Goal: Task Accomplishment & Management: Manage account settings

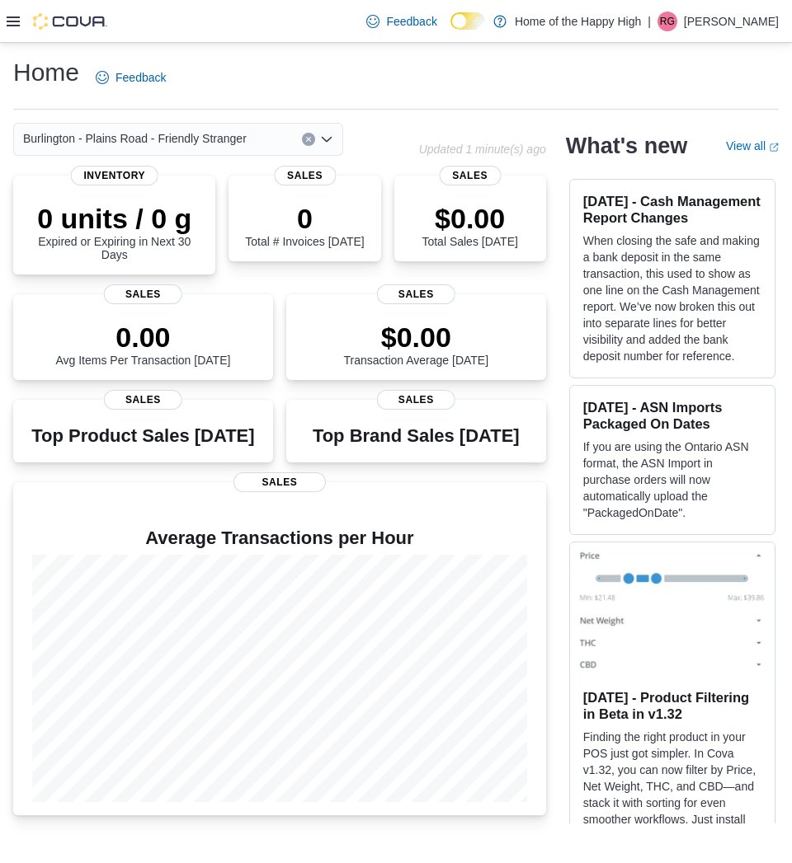
click at [14, 21] on icon at bounding box center [13, 21] width 13 height 10
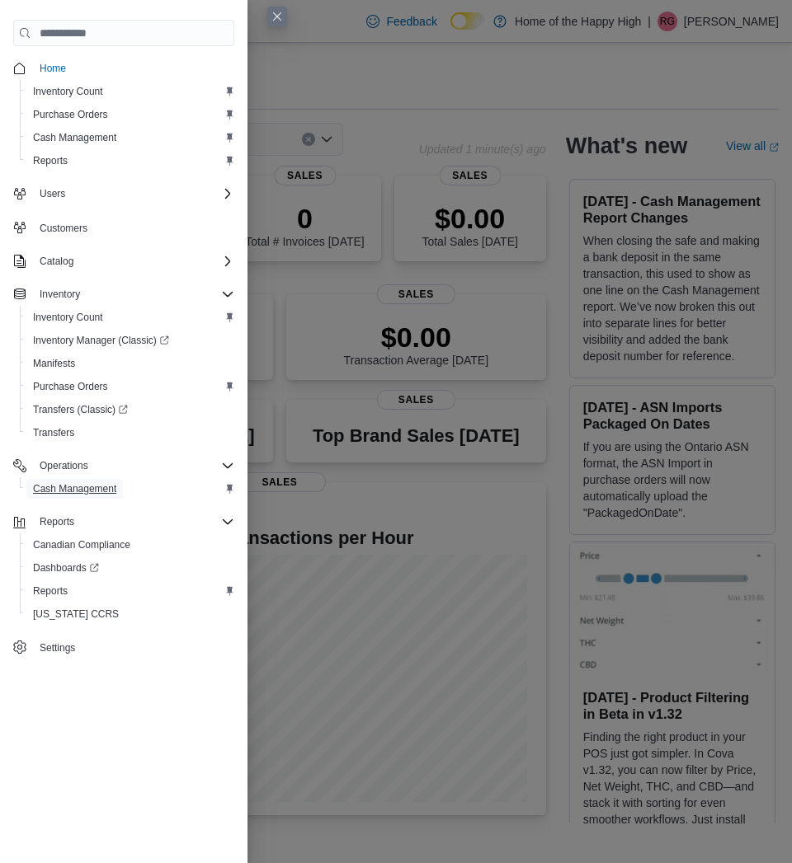
click at [76, 497] on span "Cash Management" at bounding box center [74, 489] width 83 height 20
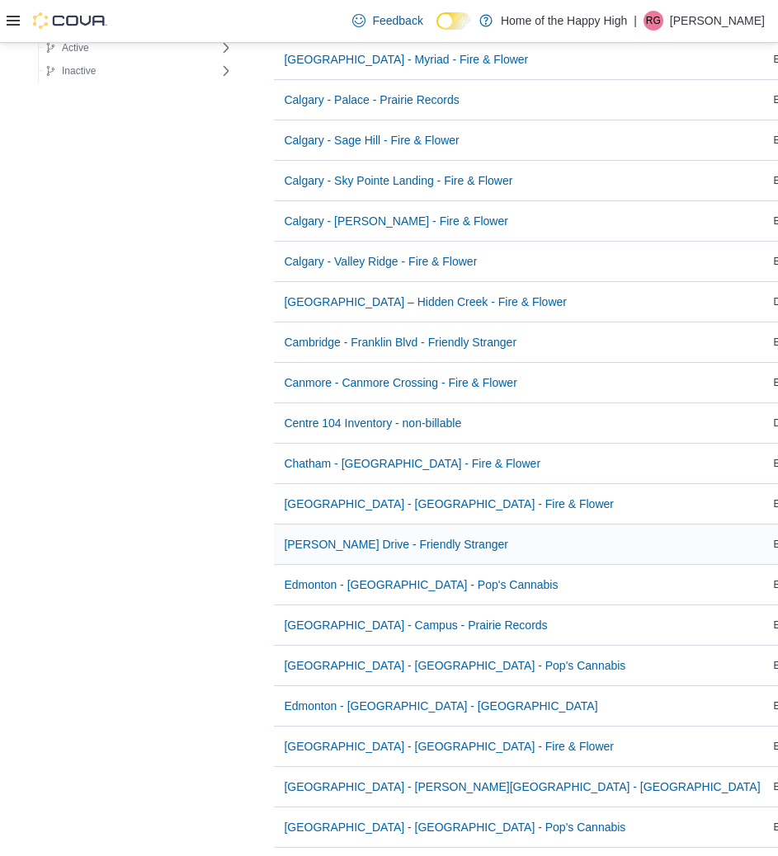
scroll to position [907, 0]
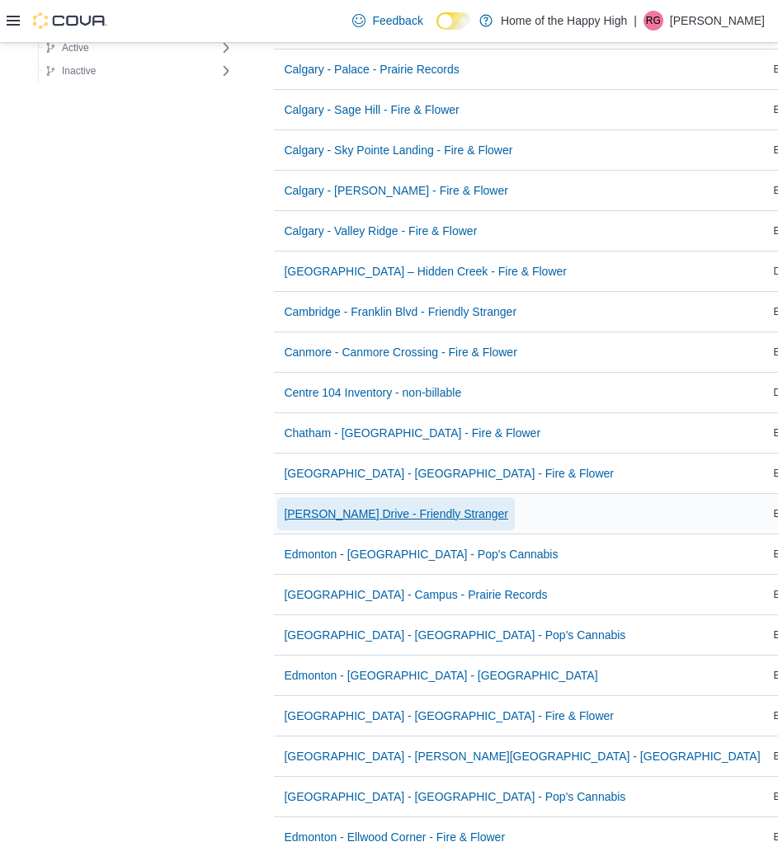
click at [388, 518] on span "[PERSON_NAME] Drive - Friendly Stranger" at bounding box center [396, 513] width 224 height 16
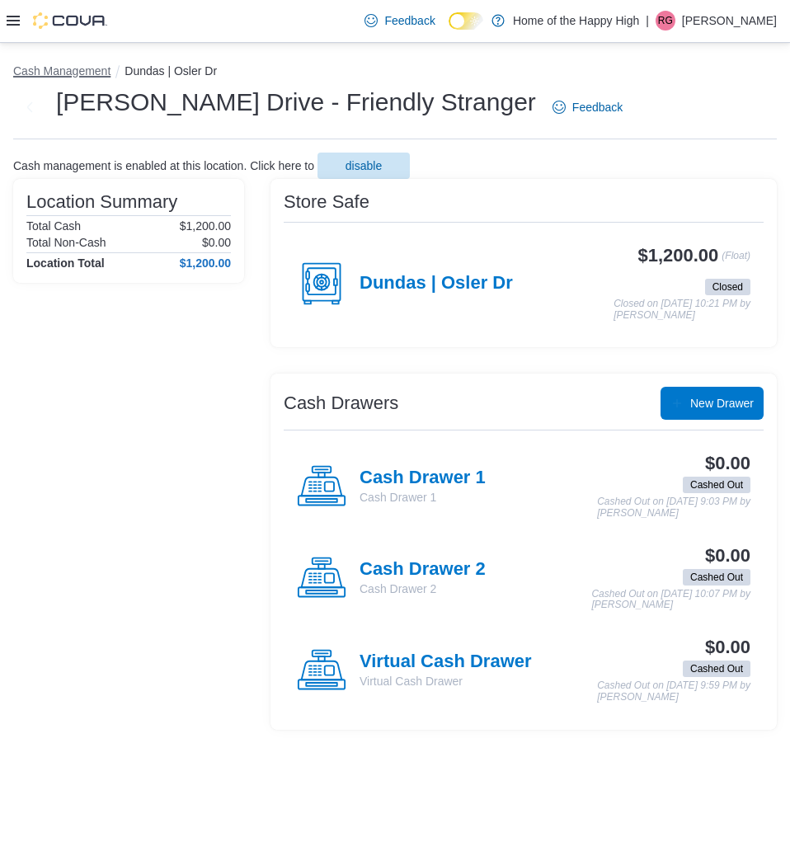
click at [86, 73] on button "Cash Management" at bounding box center [61, 70] width 97 height 13
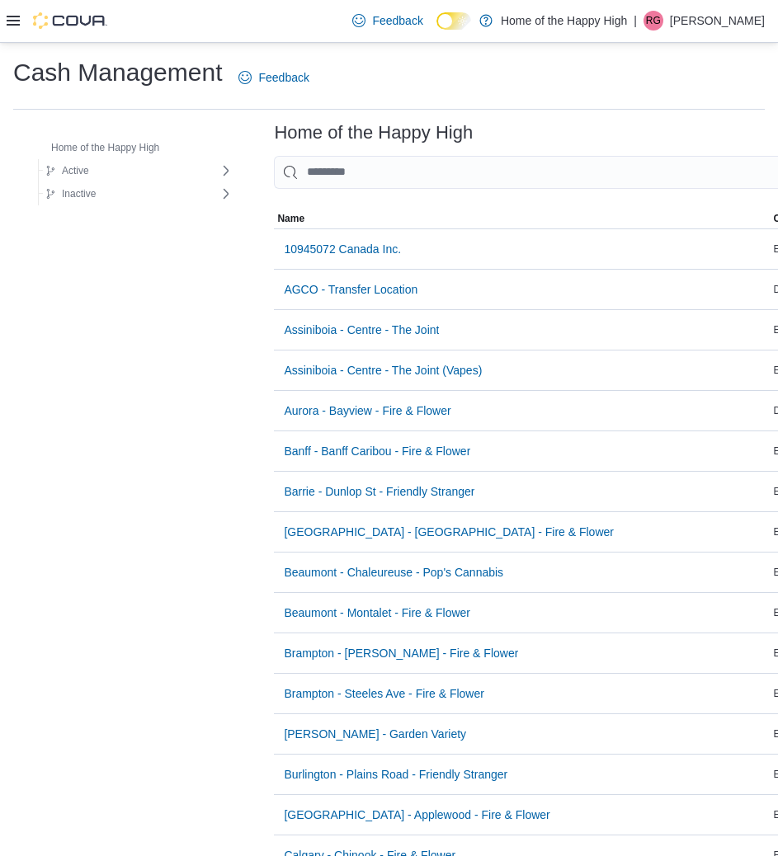
scroll to position [165, 0]
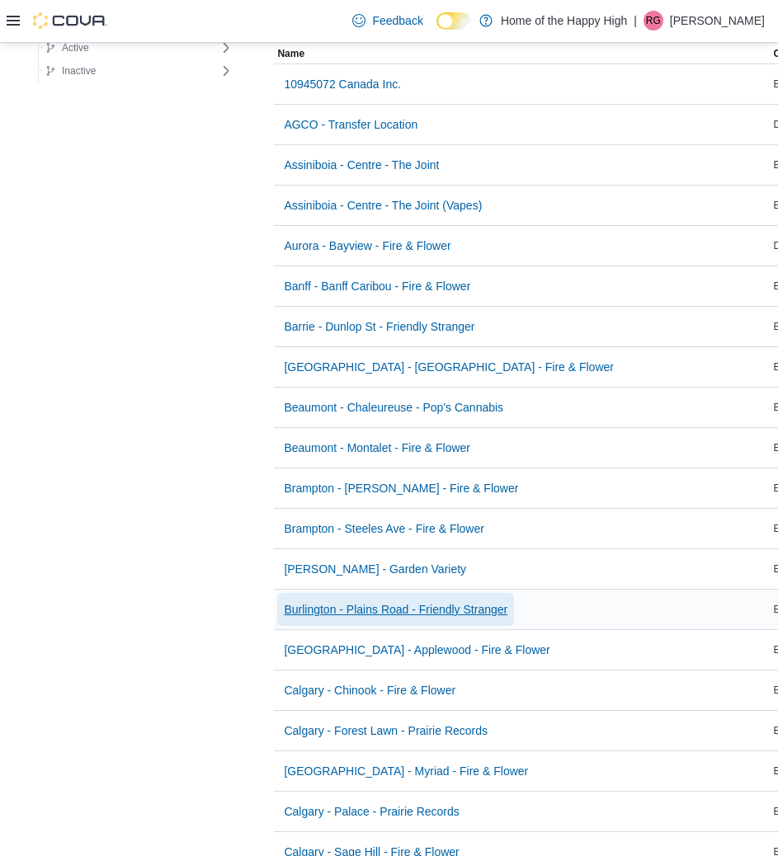
click at [362, 601] on span "Burlington - Plains Road - Friendly Stranger" at bounding box center [395, 609] width 223 height 16
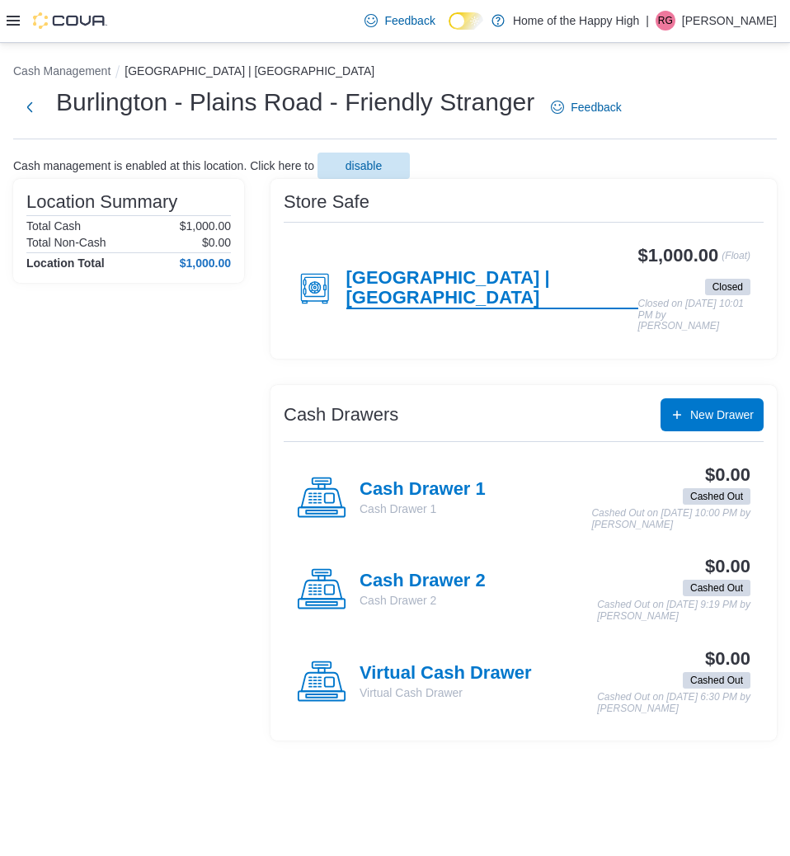
click at [388, 275] on h4 "[GEOGRAPHIC_DATA] | [GEOGRAPHIC_DATA]" at bounding box center [492, 288] width 292 height 41
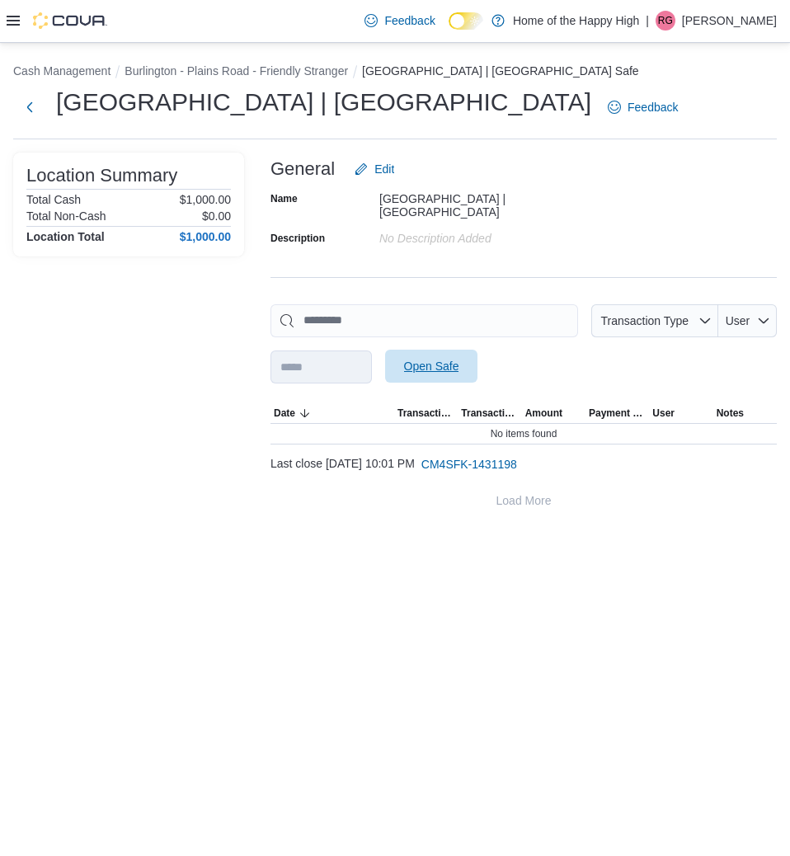
click at [459, 363] on span "Open Safe" at bounding box center [431, 366] width 55 height 16
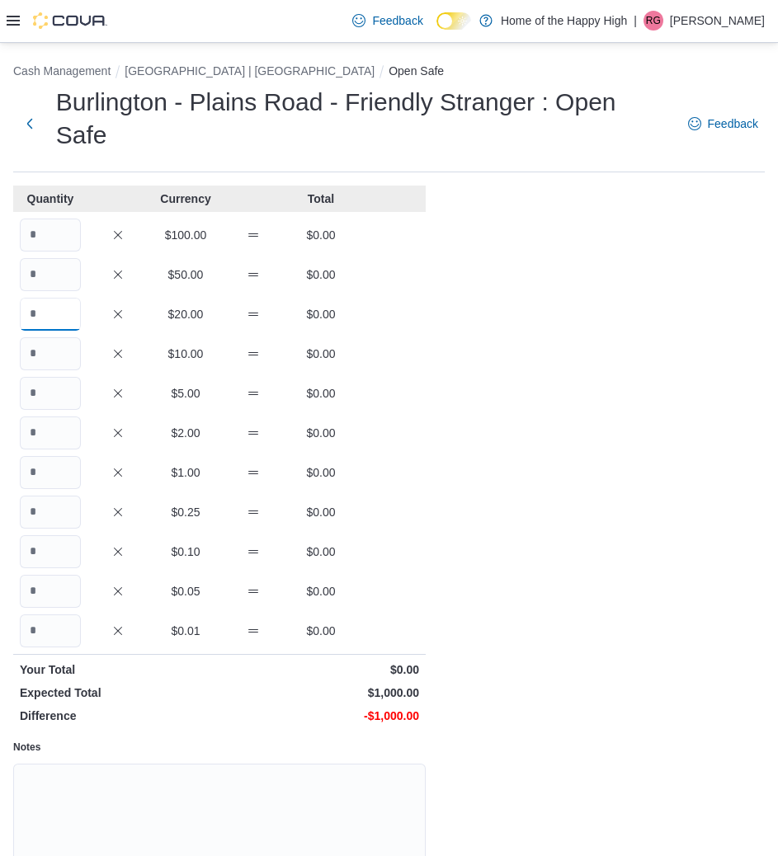
click at [40, 298] on input "Quantity" at bounding box center [50, 314] width 61 height 33
type input "*"
type input "**"
type input "***"
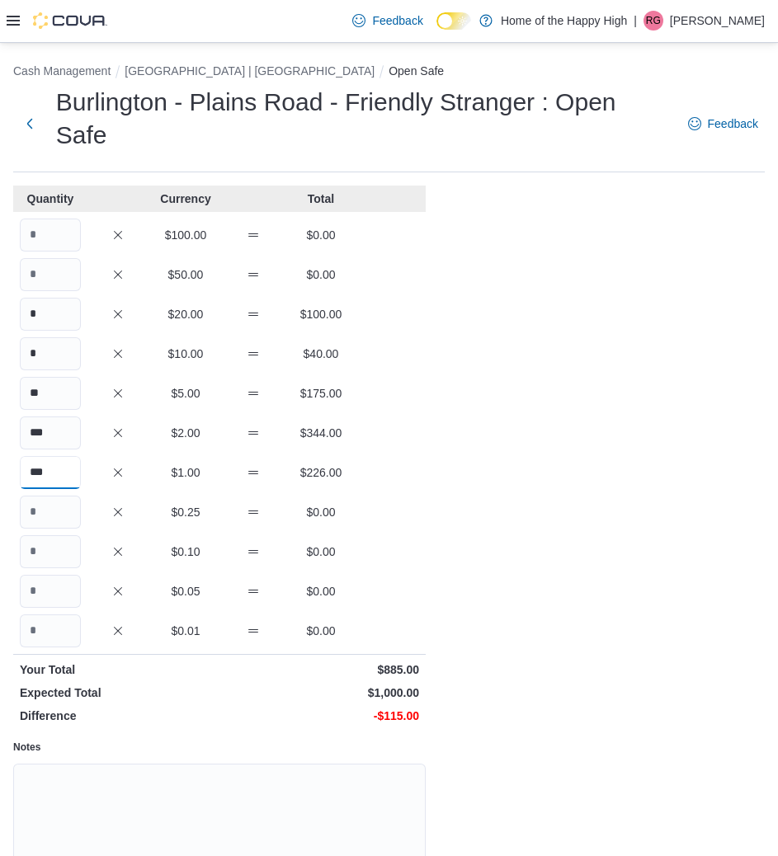
type input "***"
click at [180, 792] on textarea "Notes" at bounding box center [219, 826] width 412 height 124
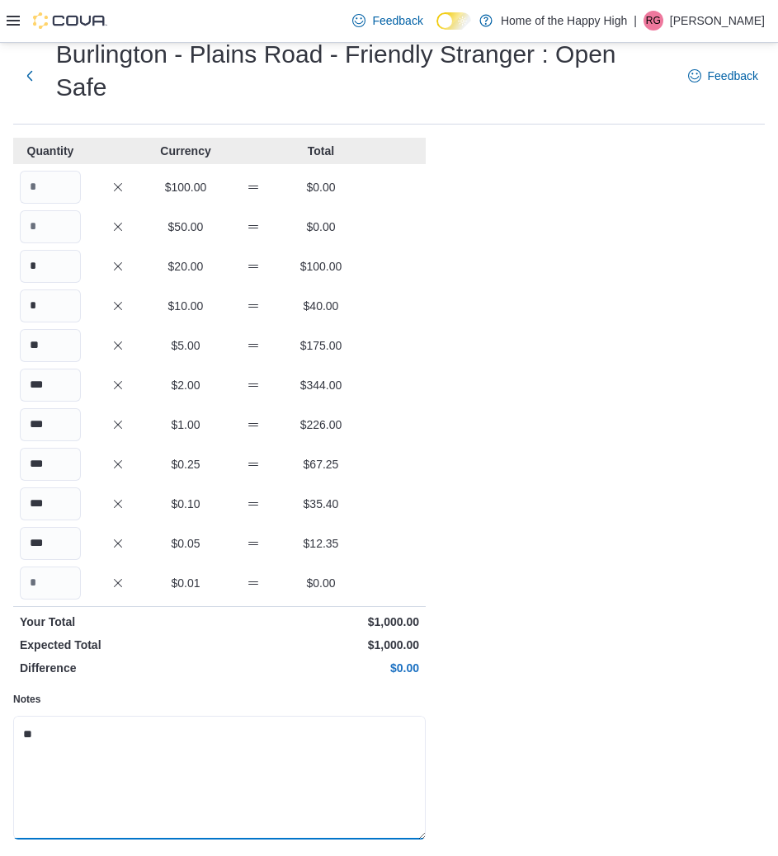
scroll to position [70, 0]
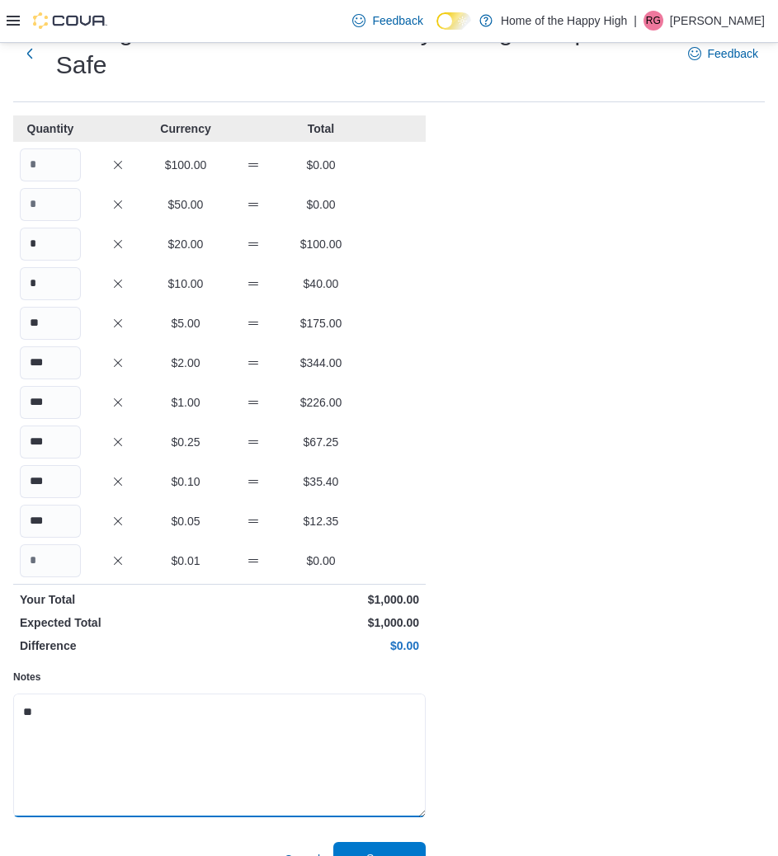
type textarea "**"
click at [359, 842] on span "Save" at bounding box center [379, 858] width 73 height 33
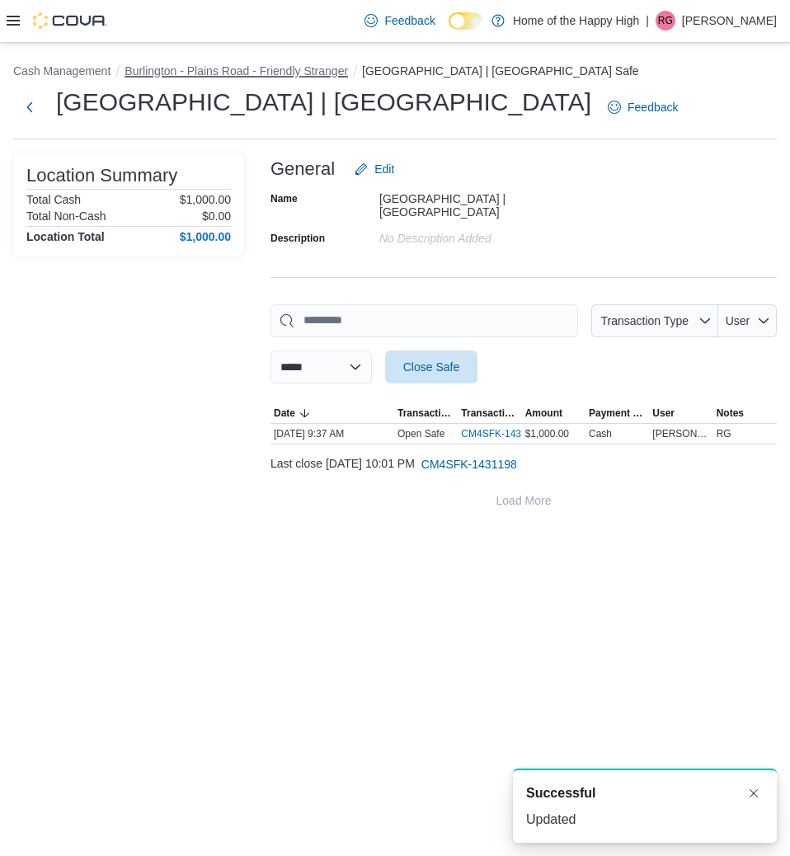
click at [274, 73] on button "Burlington - Plains Road - Friendly Stranger" at bounding box center [236, 70] width 223 height 13
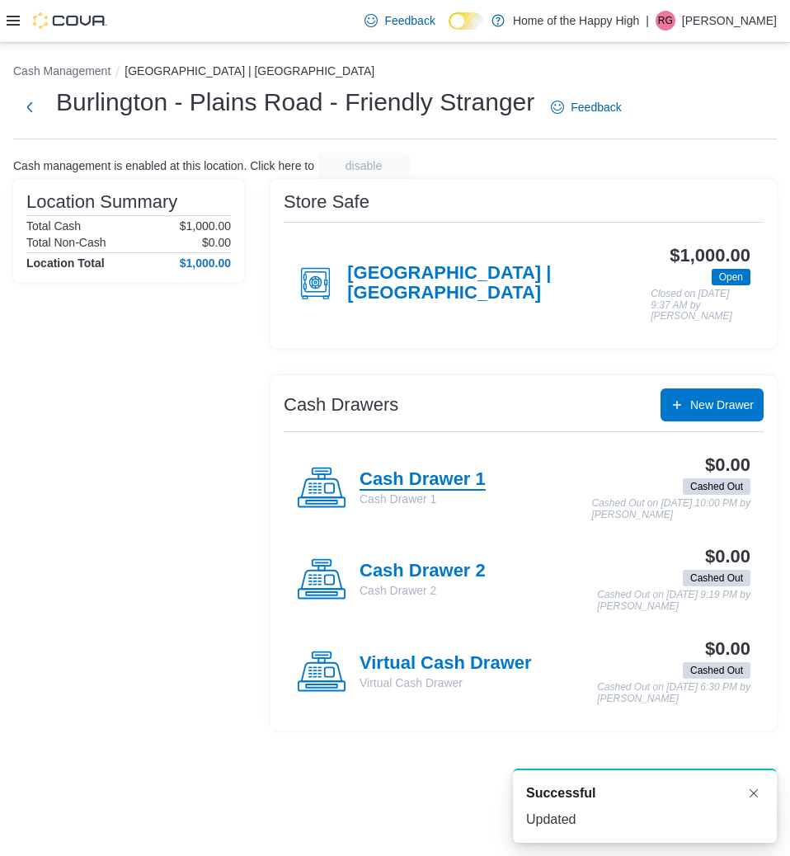
click at [459, 469] on h4 "Cash Drawer 1" at bounding box center [423, 479] width 126 height 21
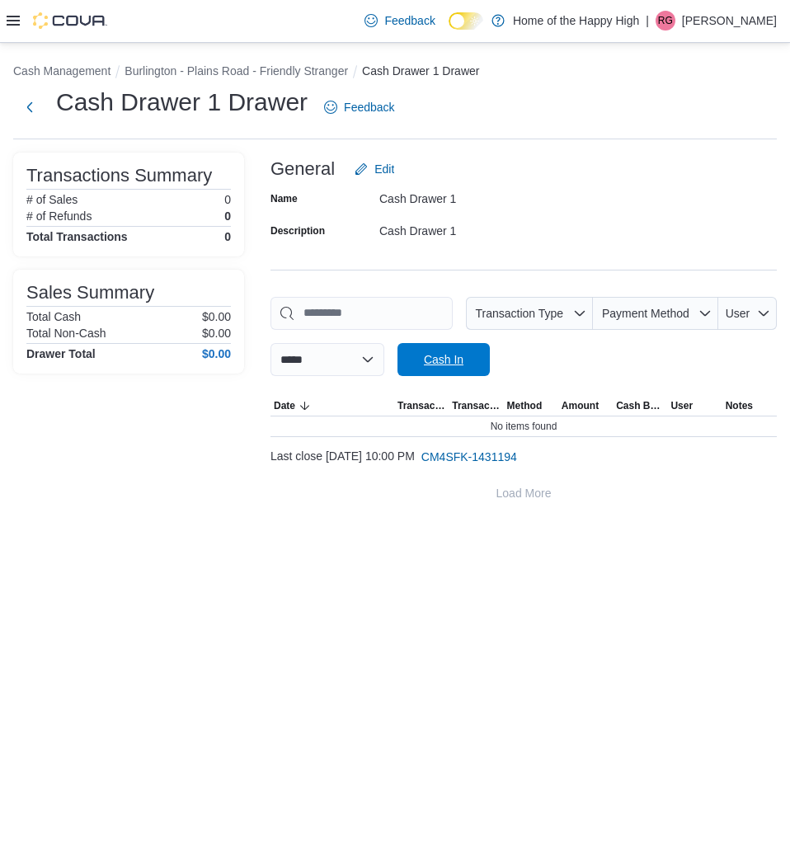
click at [480, 365] on span "Cash In" at bounding box center [443, 359] width 73 height 33
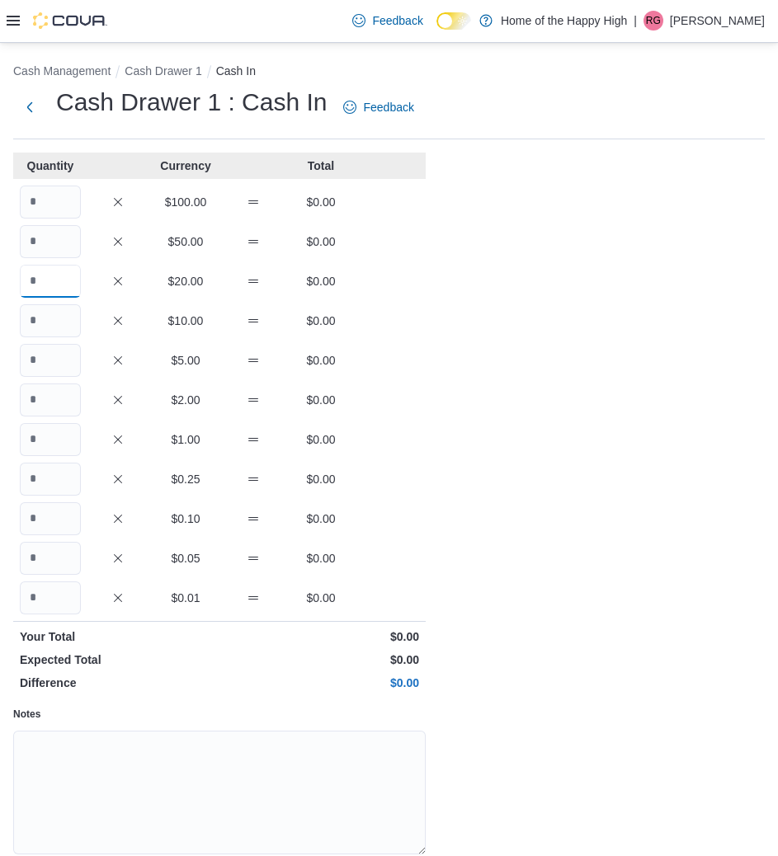
click at [49, 294] on input "Quantity" at bounding box center [50, 281] width 61 height 33
type input "*"
type input "**"
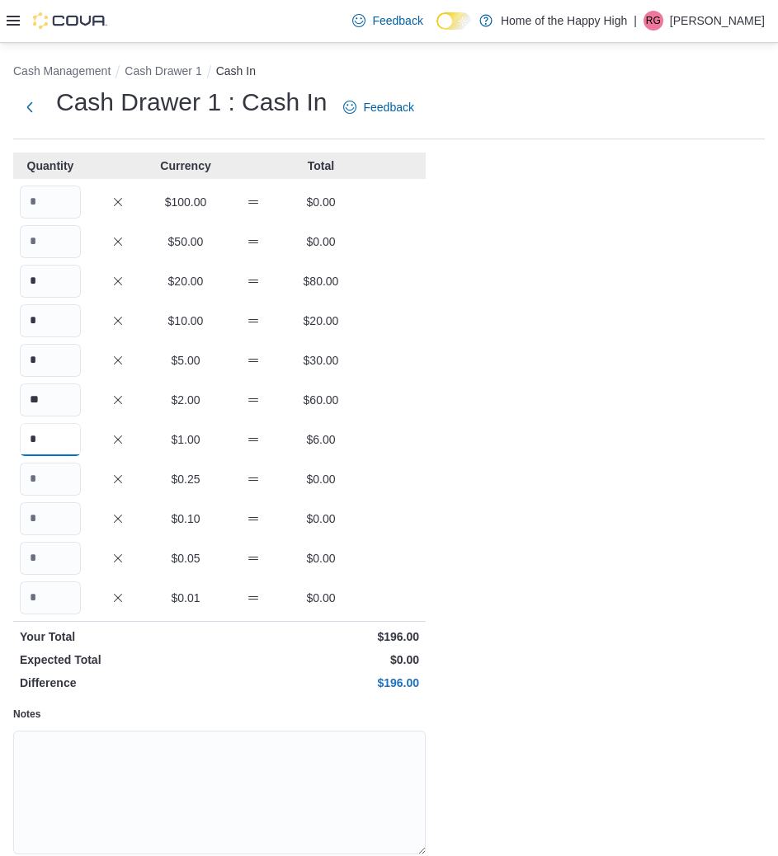
type input "*"
type input "**"
click at [195, 764] on textarea "Notes" at bounding box center [219, 793] width 412 height 124
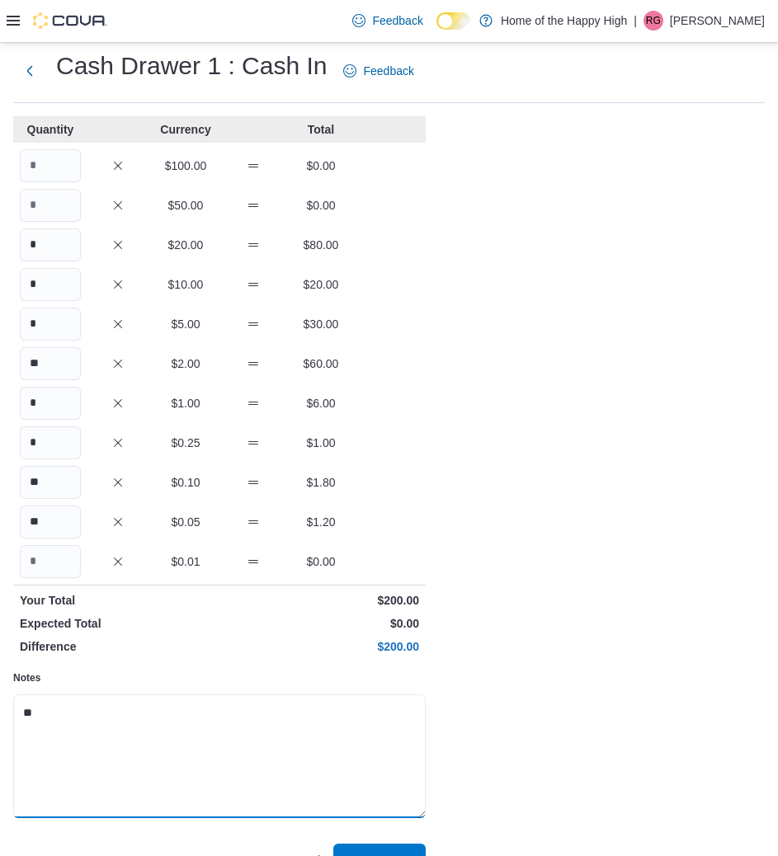
scroll to position [70, 0]
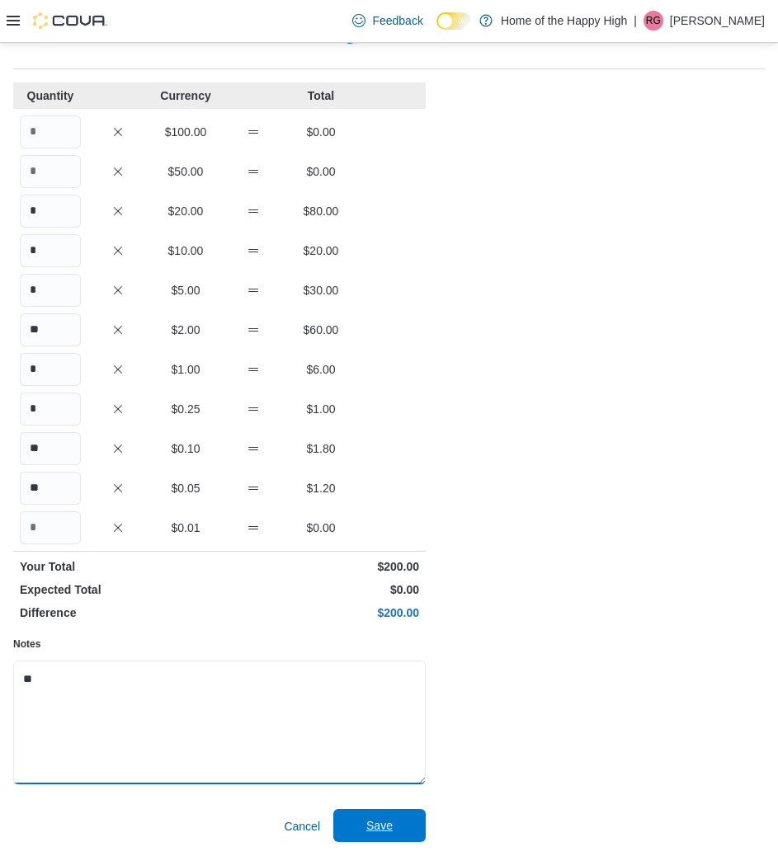
type textarea "**"
click at [388, 816] on span "Save" at bounding box center [379, 825] width 73 height 33
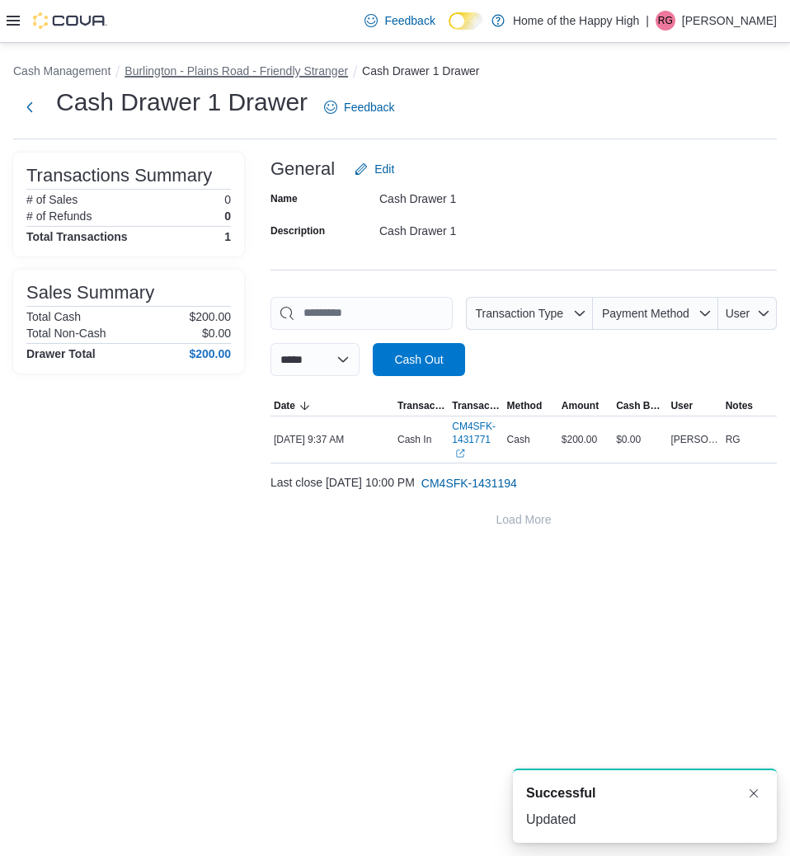
click at [324, 73] on button "Burlington - Plains Road - Friendly Stranger" at bounding box center [236, 70] width 223 height 13
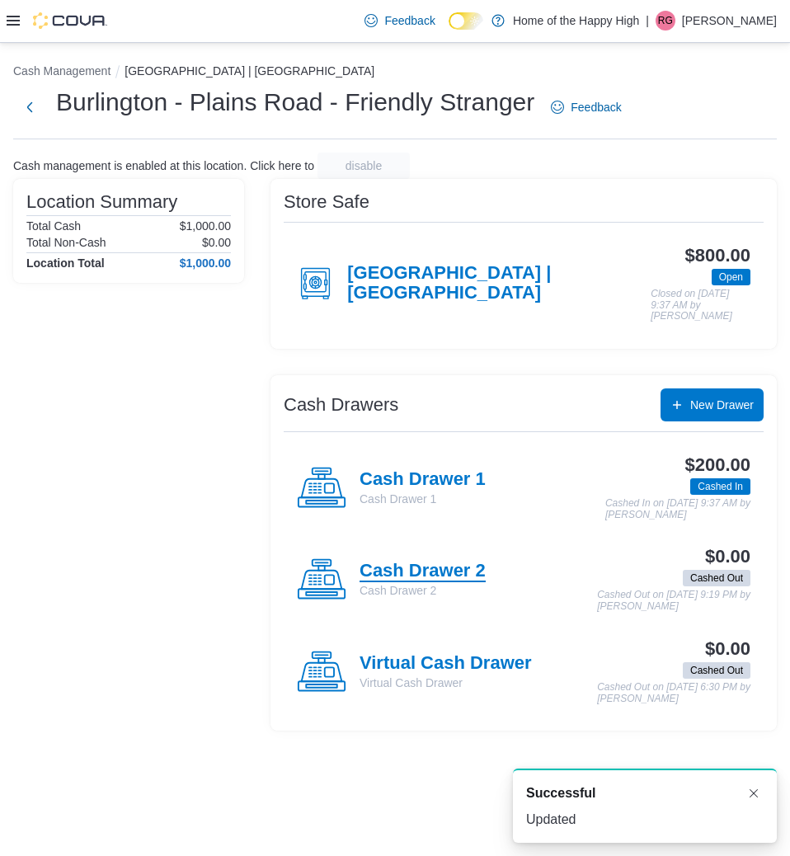
click at [417, 562] on h4 "Cash Drawer 2" at bounding box center [423, 571] width 126 height 21
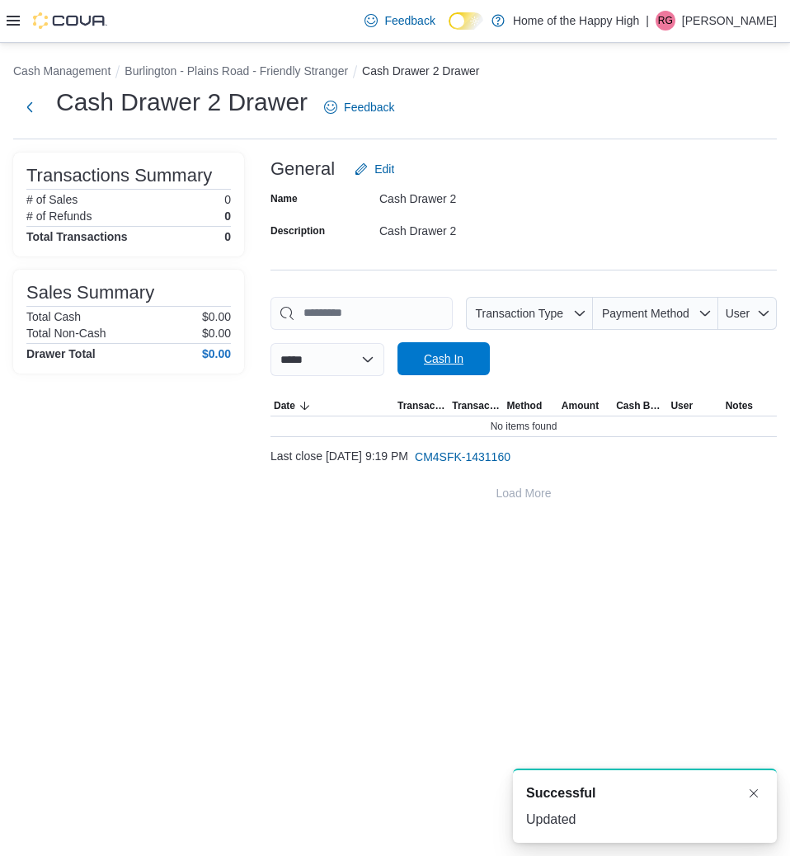
click at [480, 368] on span "Cash In" at bounding box center [443, 358] width 73 height 33
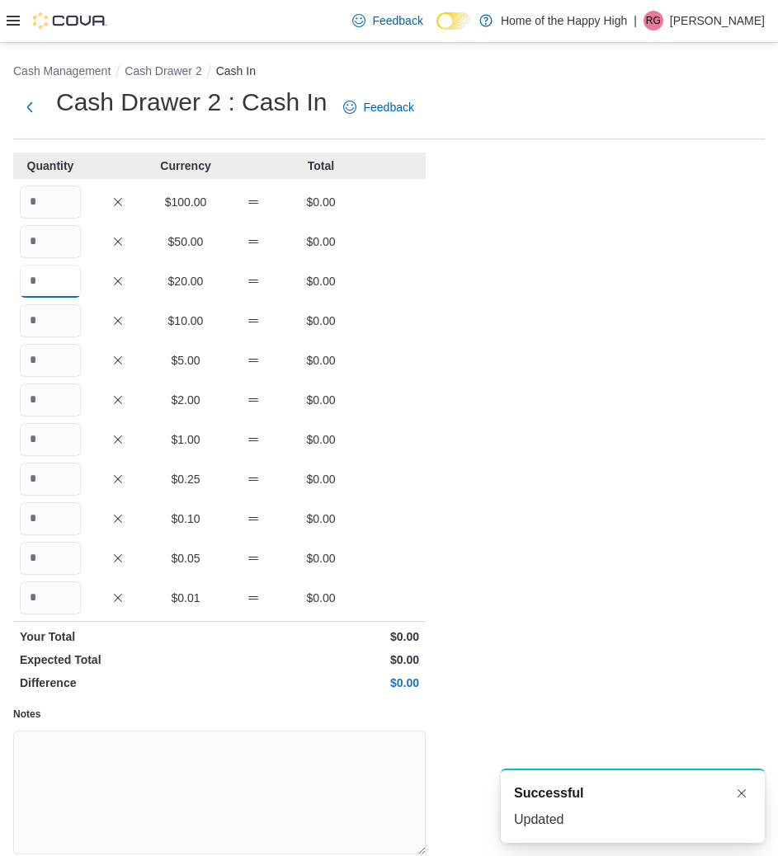
click at [58, 285] on input "Quantity" at bounding box center [50, 281] width 61 height 33
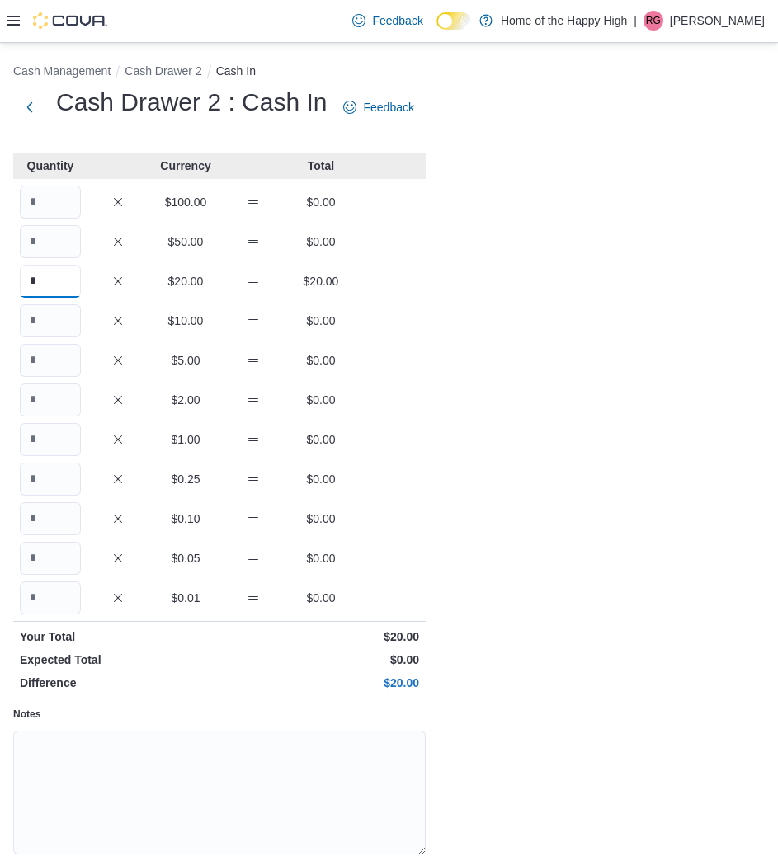
type input "*"
type input "**"
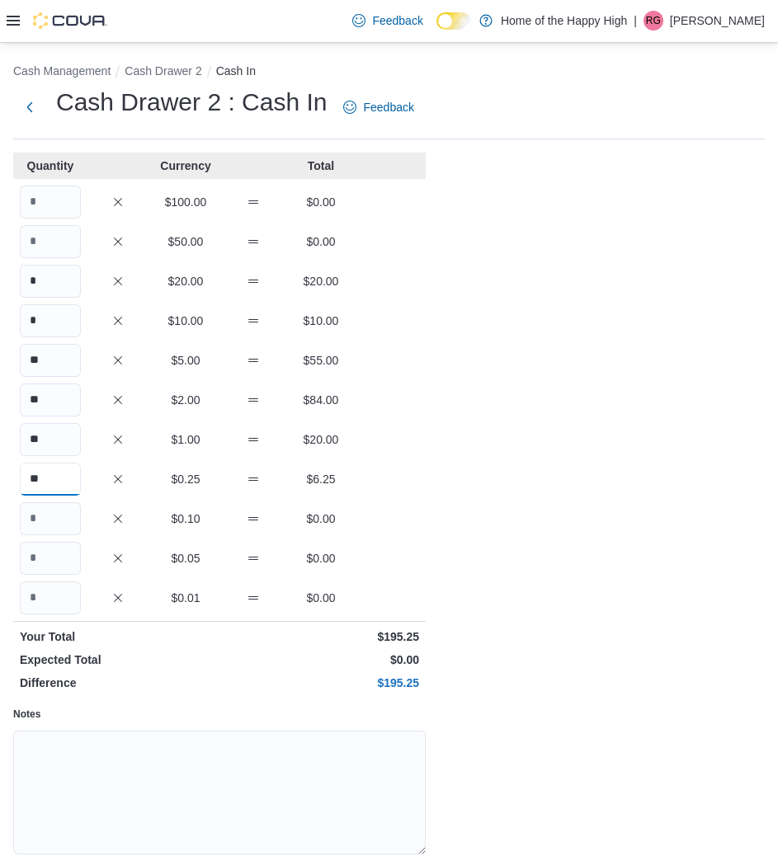
type input "**"
click at [155, 802] on textarea "Notes" at bounding box center [219, 793] width 412 height 124
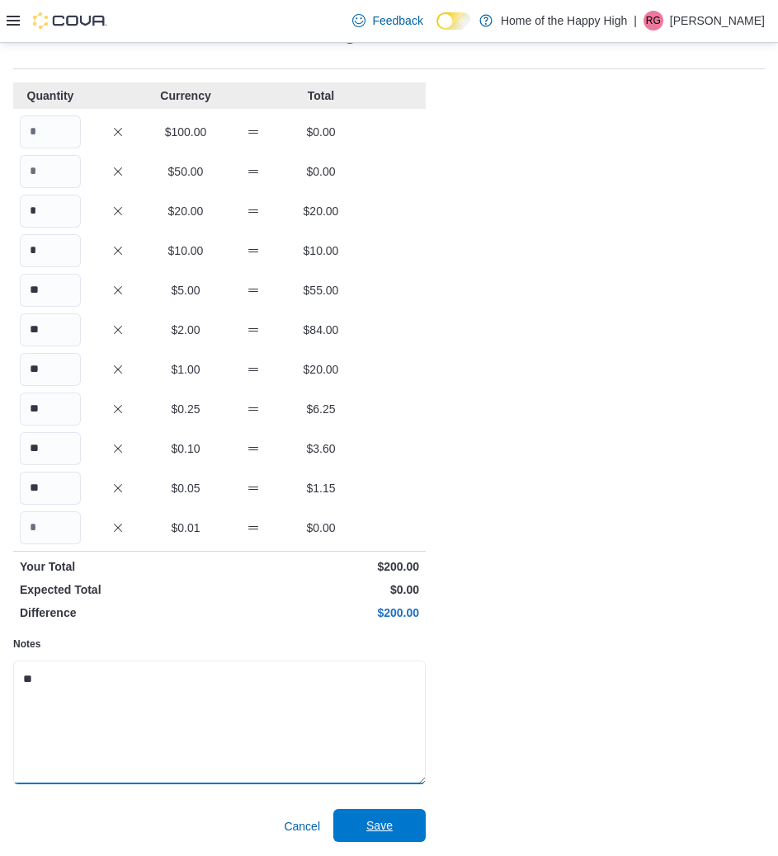
type textarea "**"
click at [364, 820] on span "Save" at bounding box center [379, 825] width 73 height 33
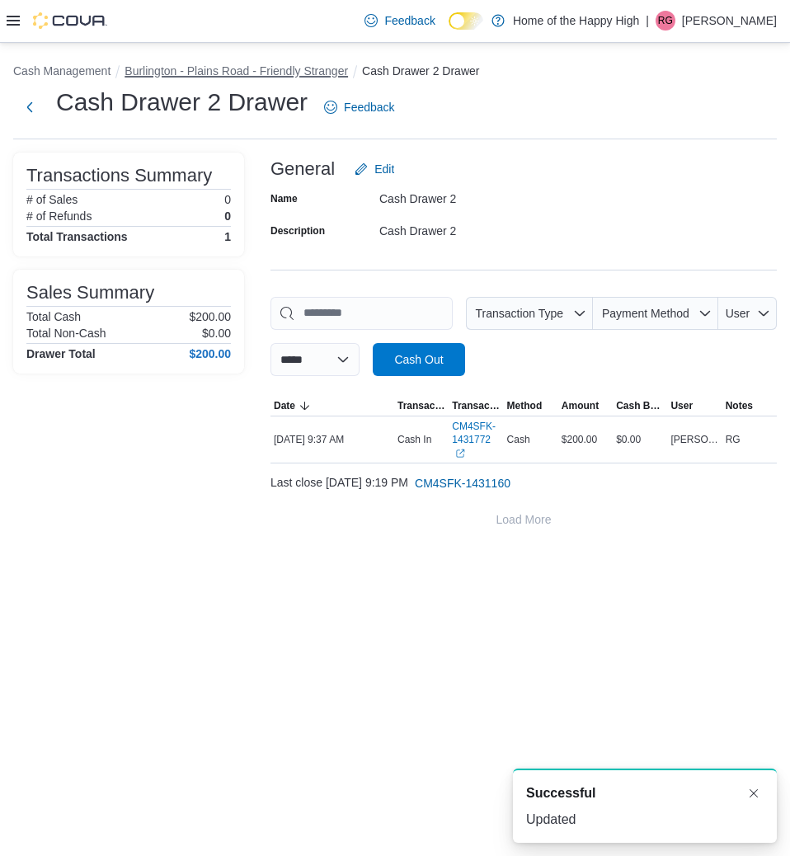
click at [169, 68] on button "Burlington - Plains Road - Friendly Stranger" at bounding box center [236, 70] width 223 height 13
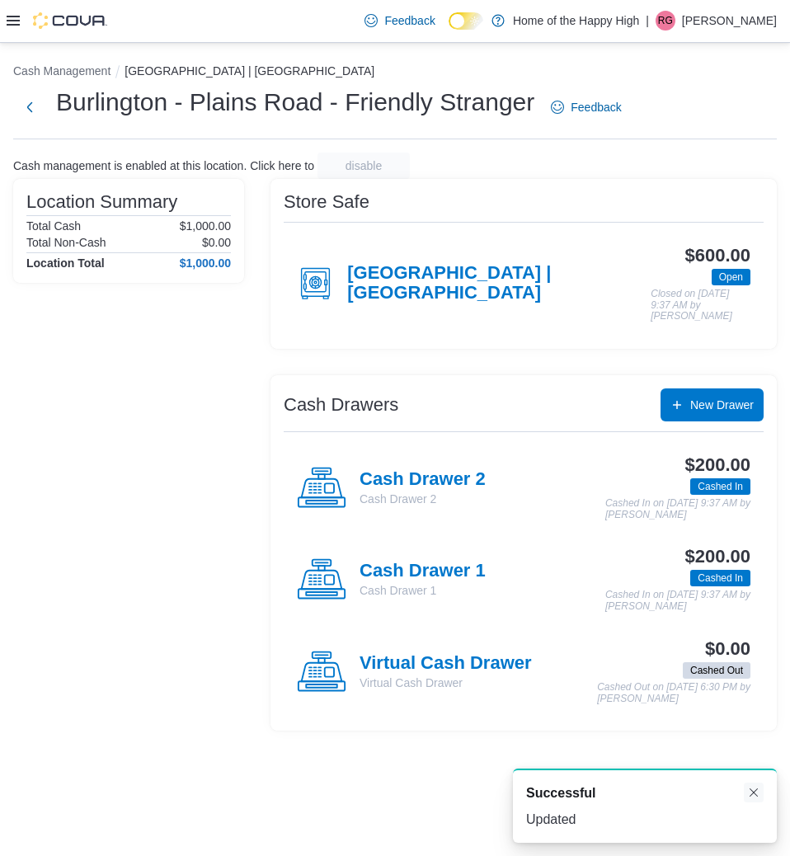
click at [750, 788] on button "Dismiss toast" at bounding box center [754, 793] width 20 height 20
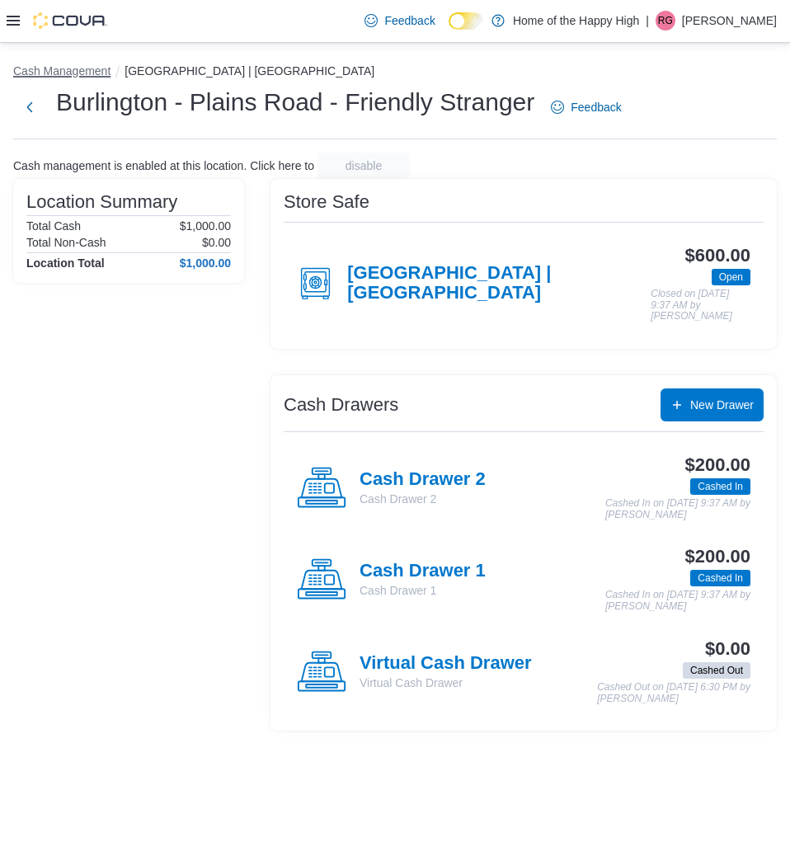
click at [49, 75] on button "Cash Management" at bounding box center [61, 70] width 97 height 13
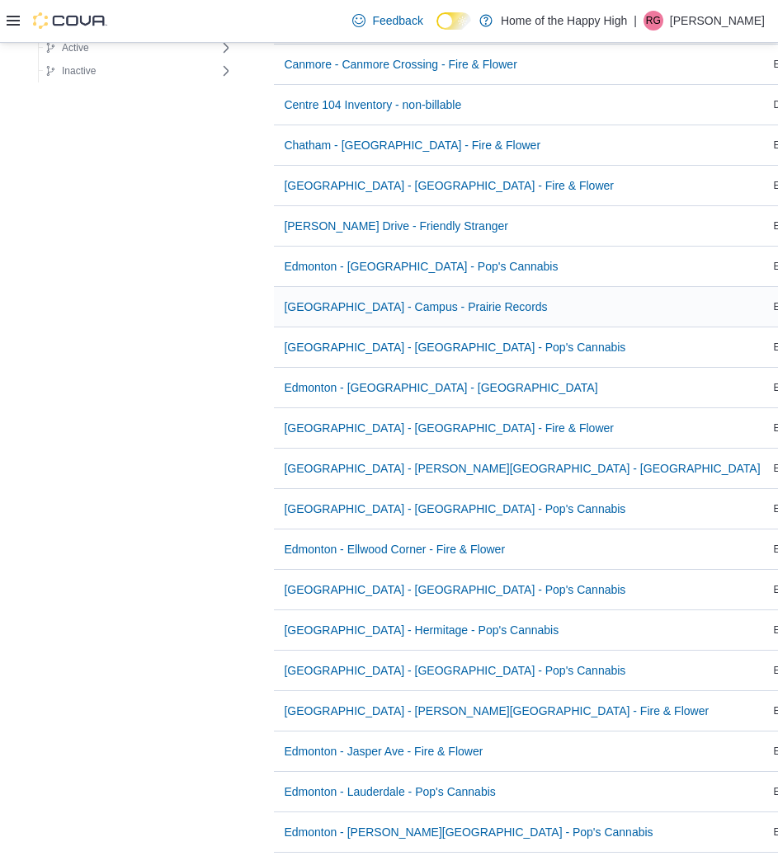
scroll to position [1154, 0]
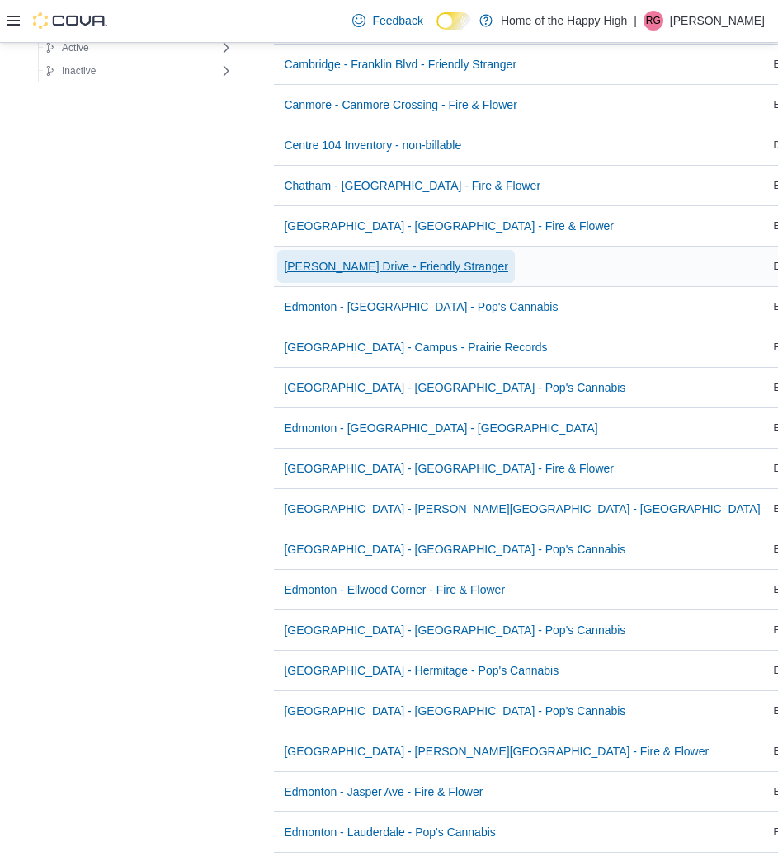
click at [374, 272] on span "[PERSON_NAME] Drive - Friendly Stranger" at bounding box center [396, 266] width 224 height 16
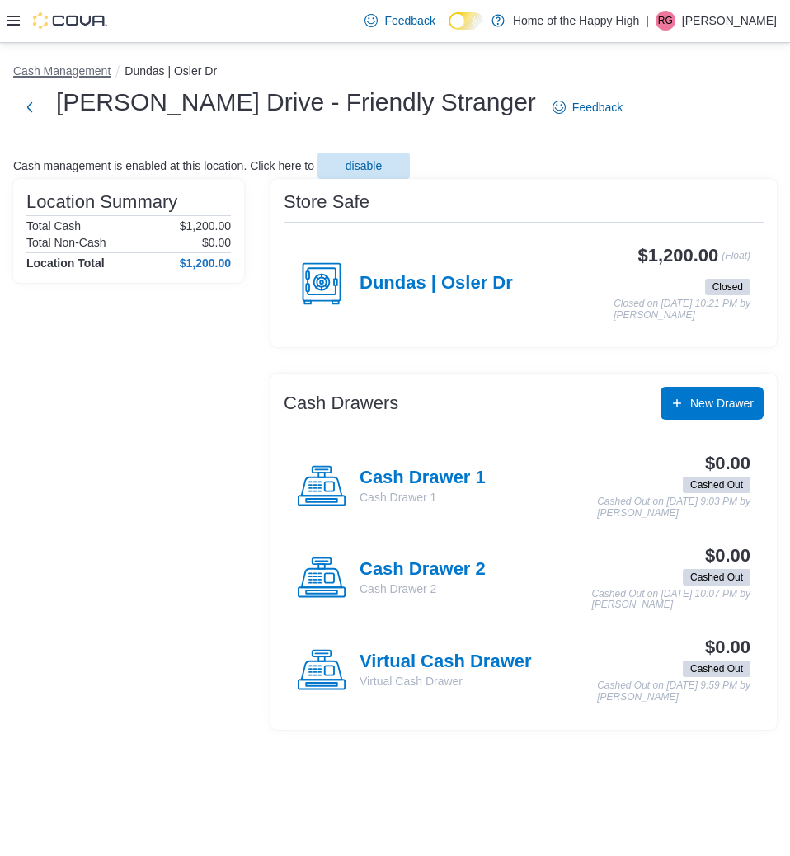
click at [85, 73] on button "Cash Management" at bounding box center [61, 70] width 97 height 13
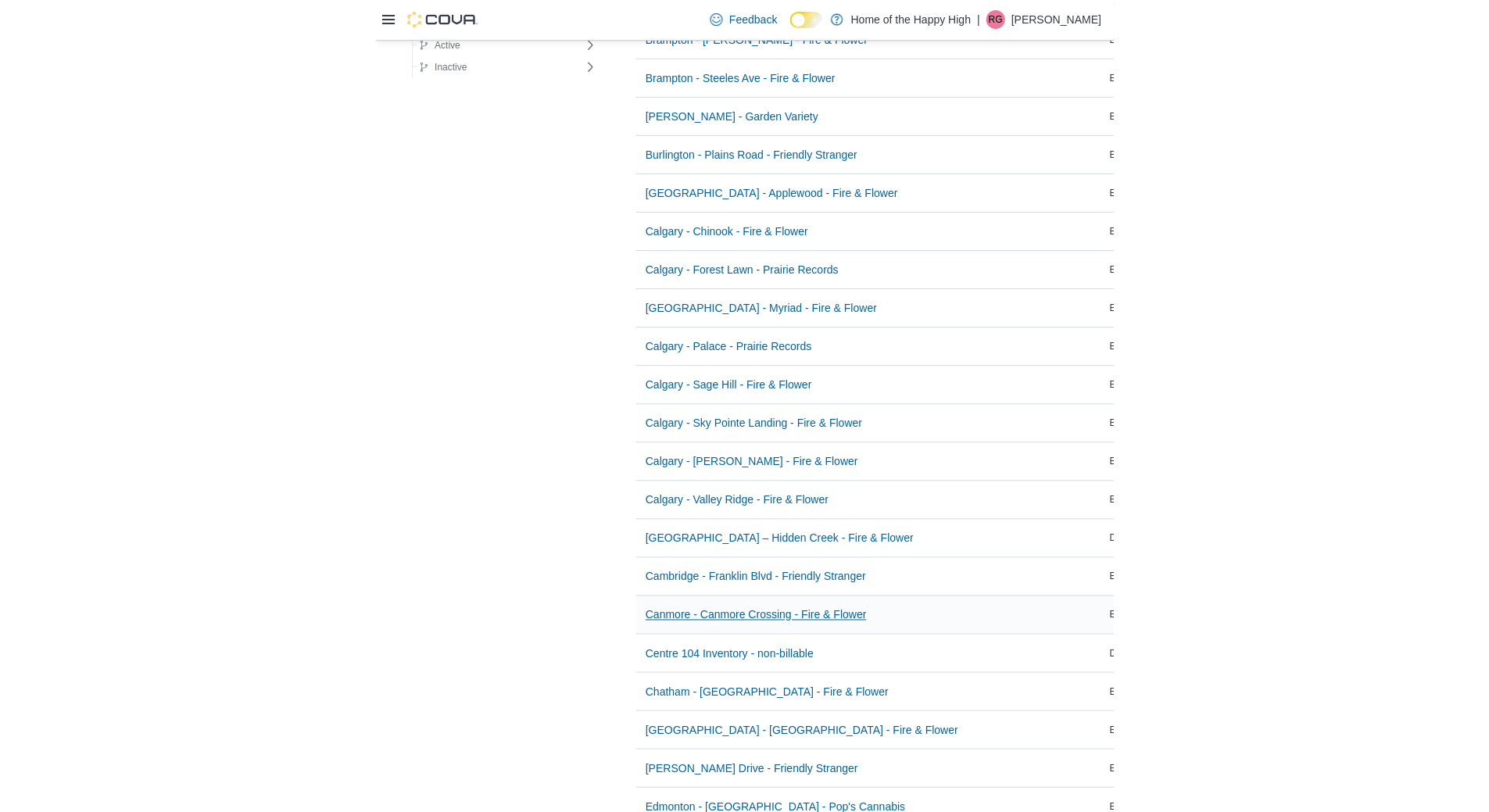
scroll to position [625, 0]
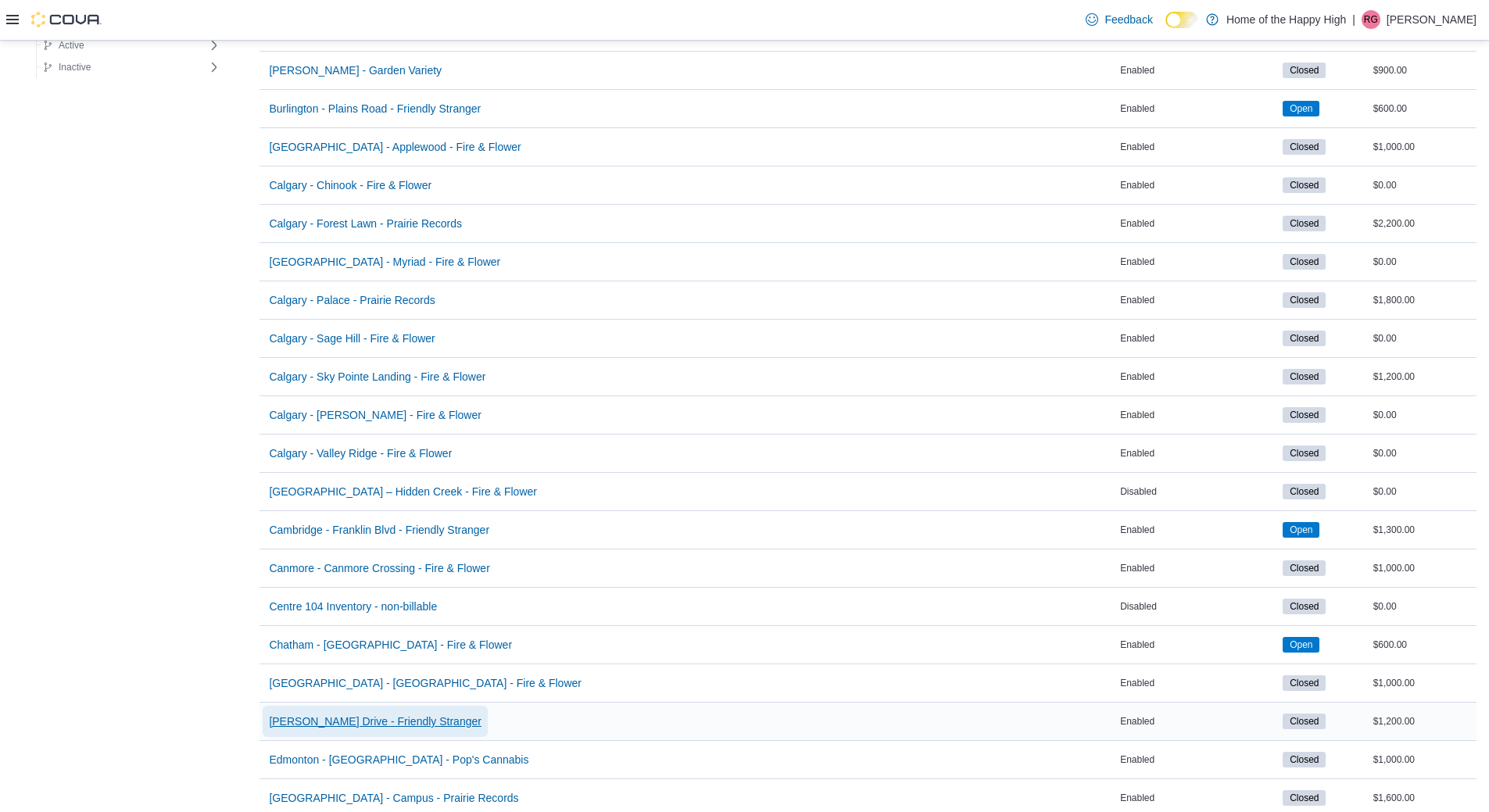
click at [274, 722] on span "[PERSON_NAME] Drive - Friendly Stranger" at bounding box center [375, 721] width 212 height 15
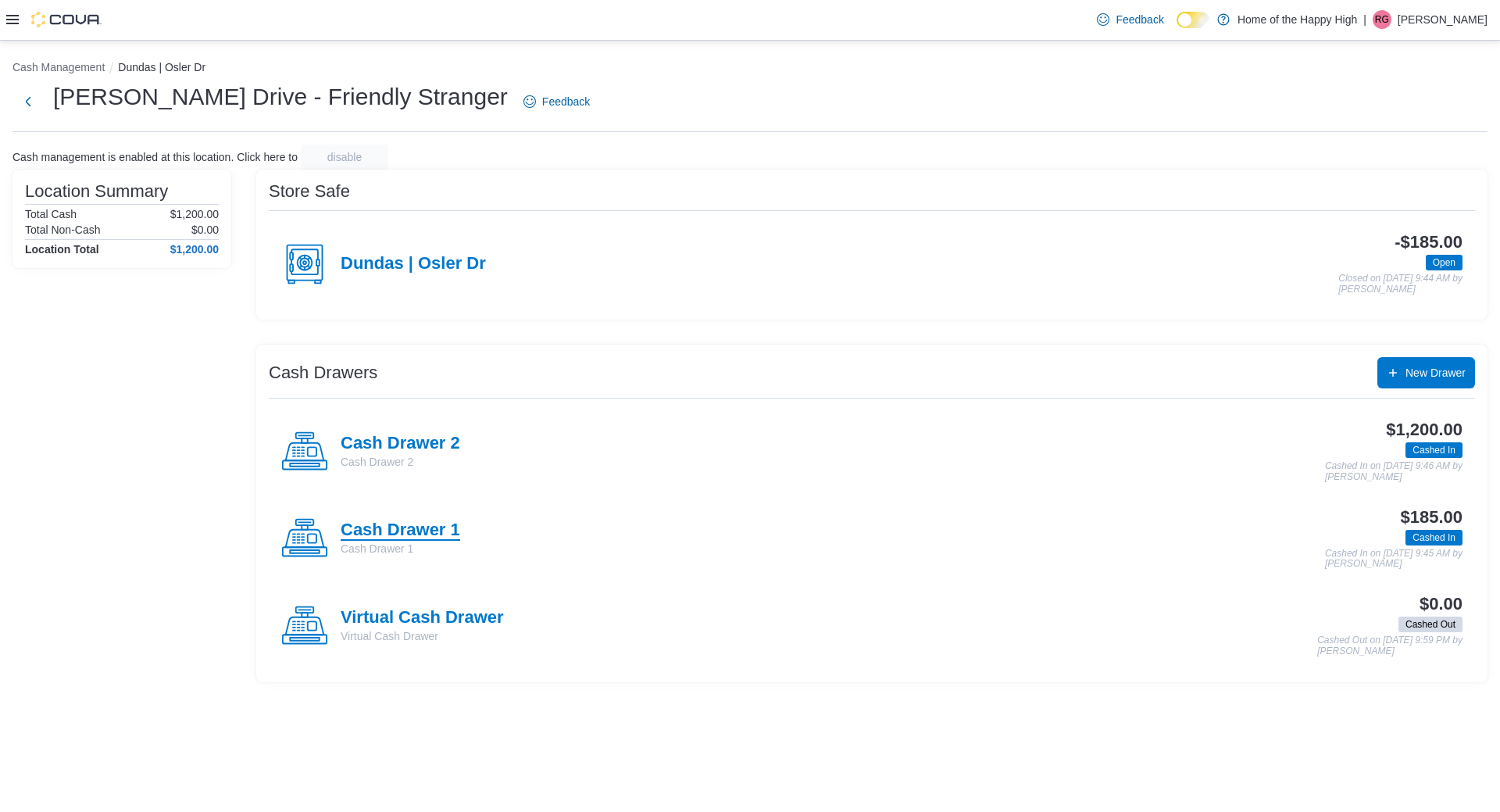
click at [447, 526] on h4 "Cash Drawer 1" at bounding box center [401, 530] width 119 height 20
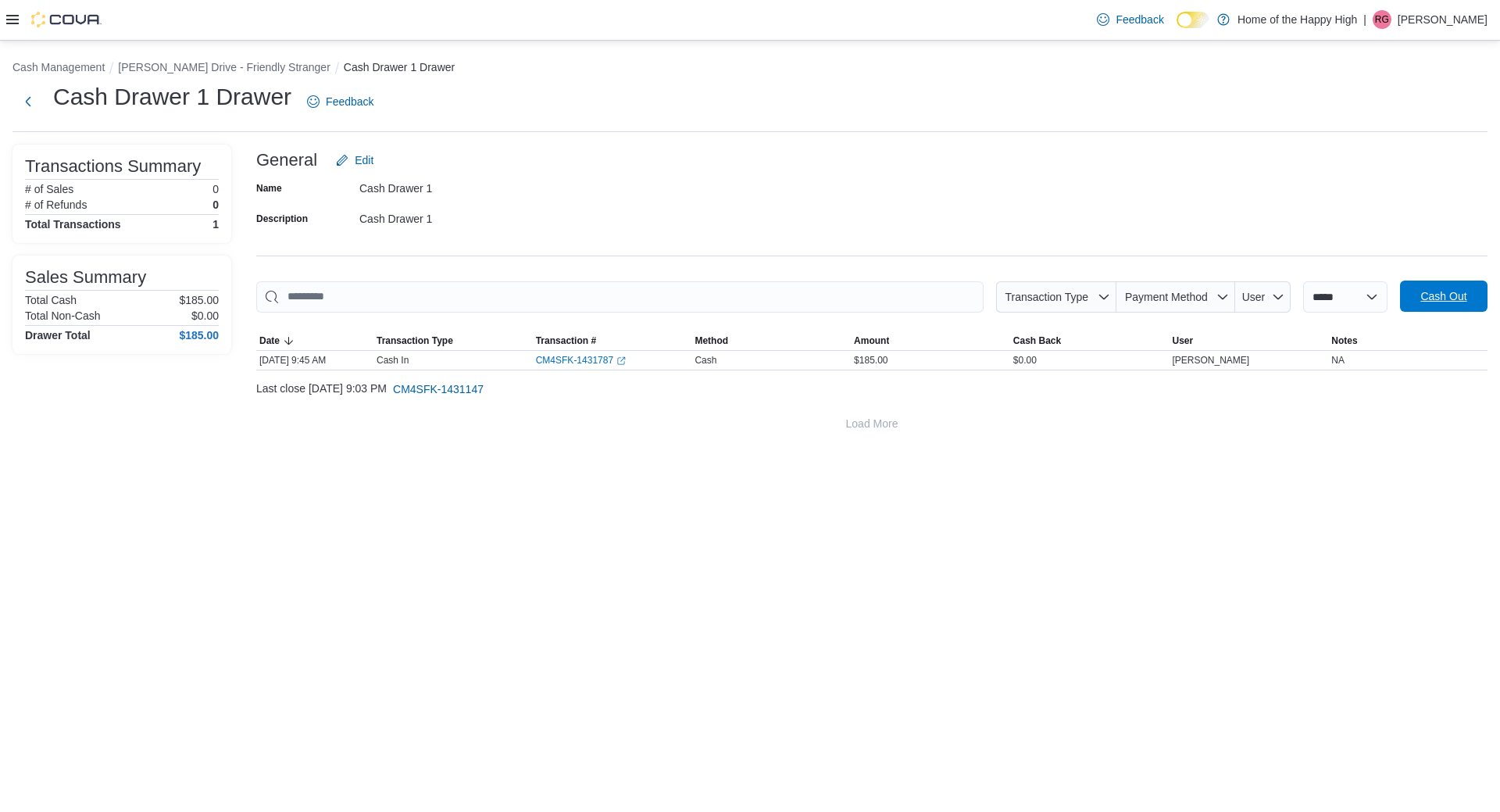
click at [750, 293] on span "Cash Out" at bounding box center [1443, 296] width 46 height 15
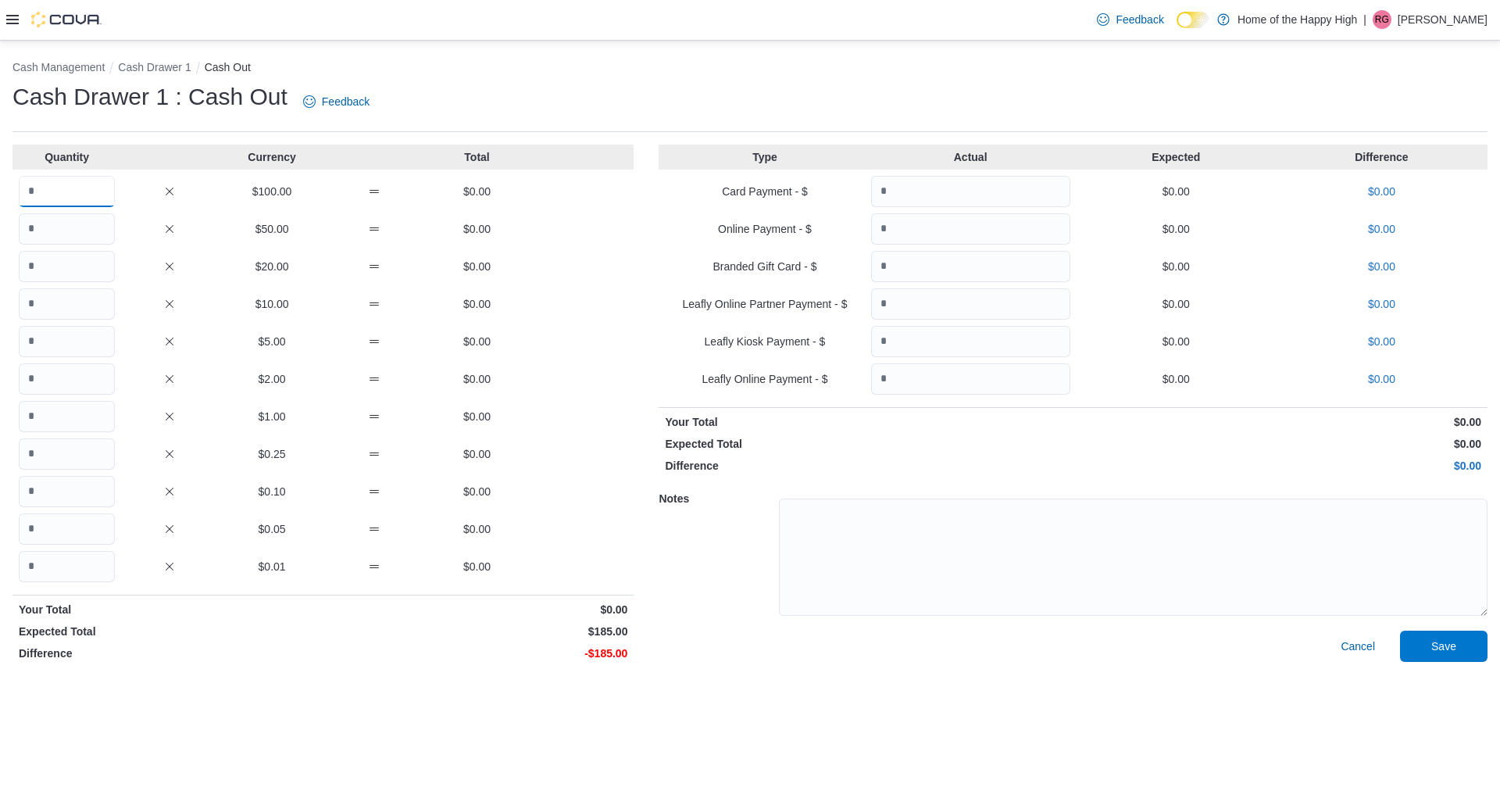
click at [33, 198] on input "Quantity" at bounding box center [66, 191] width 96 height 31
type input "*"
click at [47, 238] on input "Quantity" at bounding box center [66, 228] width 96 height 31
type input "*"
click at [56, 263] on input "Quantity" at bounding box center [66, 266] width 96 height 31
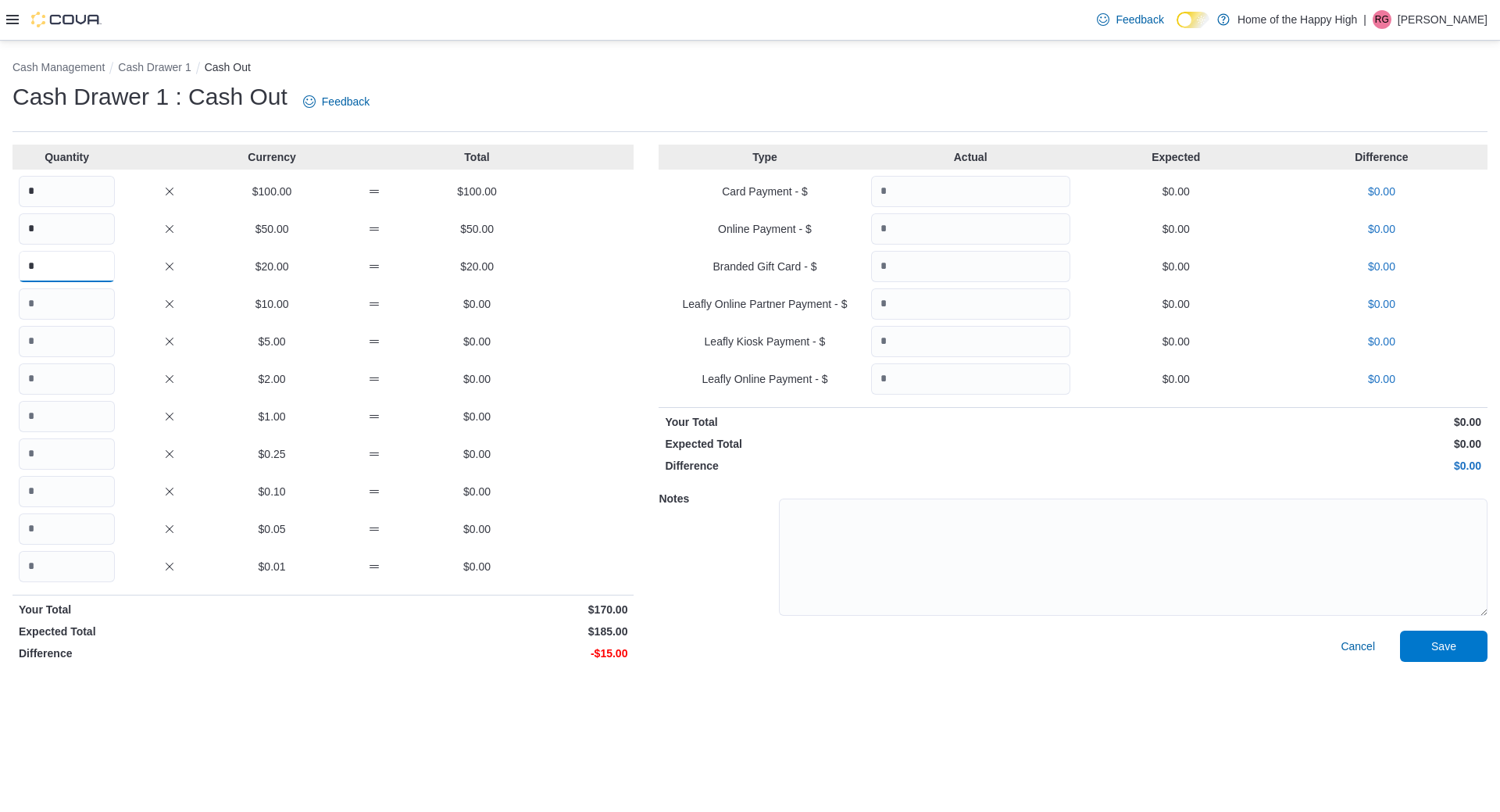
type input "*"
click at [51, 297] on input "Quantity" at bounding box center [66, 303] width 96 height 31
type input "*"
click at [74, 346] on input "Quantity" at bounding box center [66, 341] width 96 height 31
type input "*"
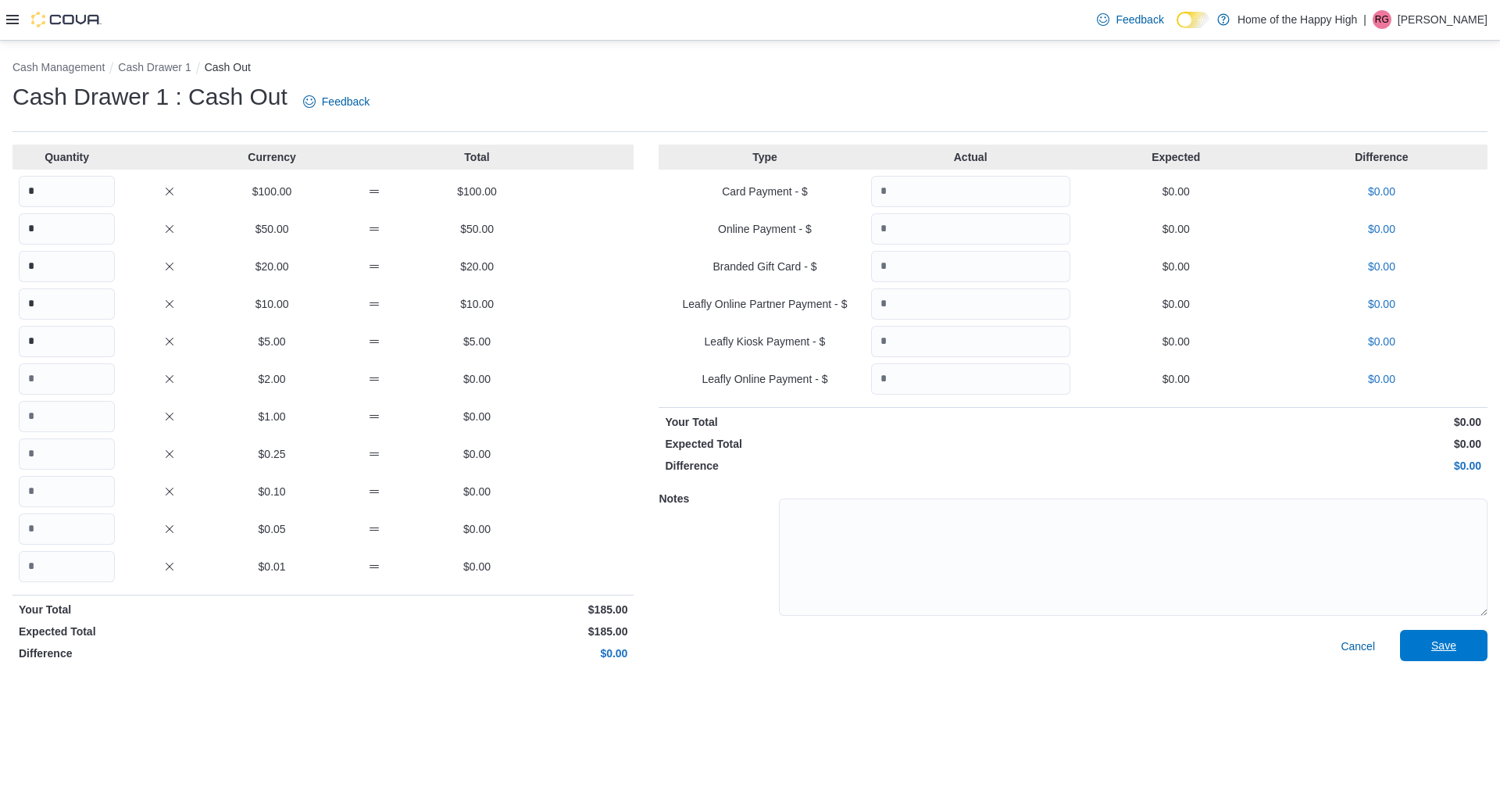
click at [750, 653] on span "Save" at bounding box center [1444, 645] width 25 height 15
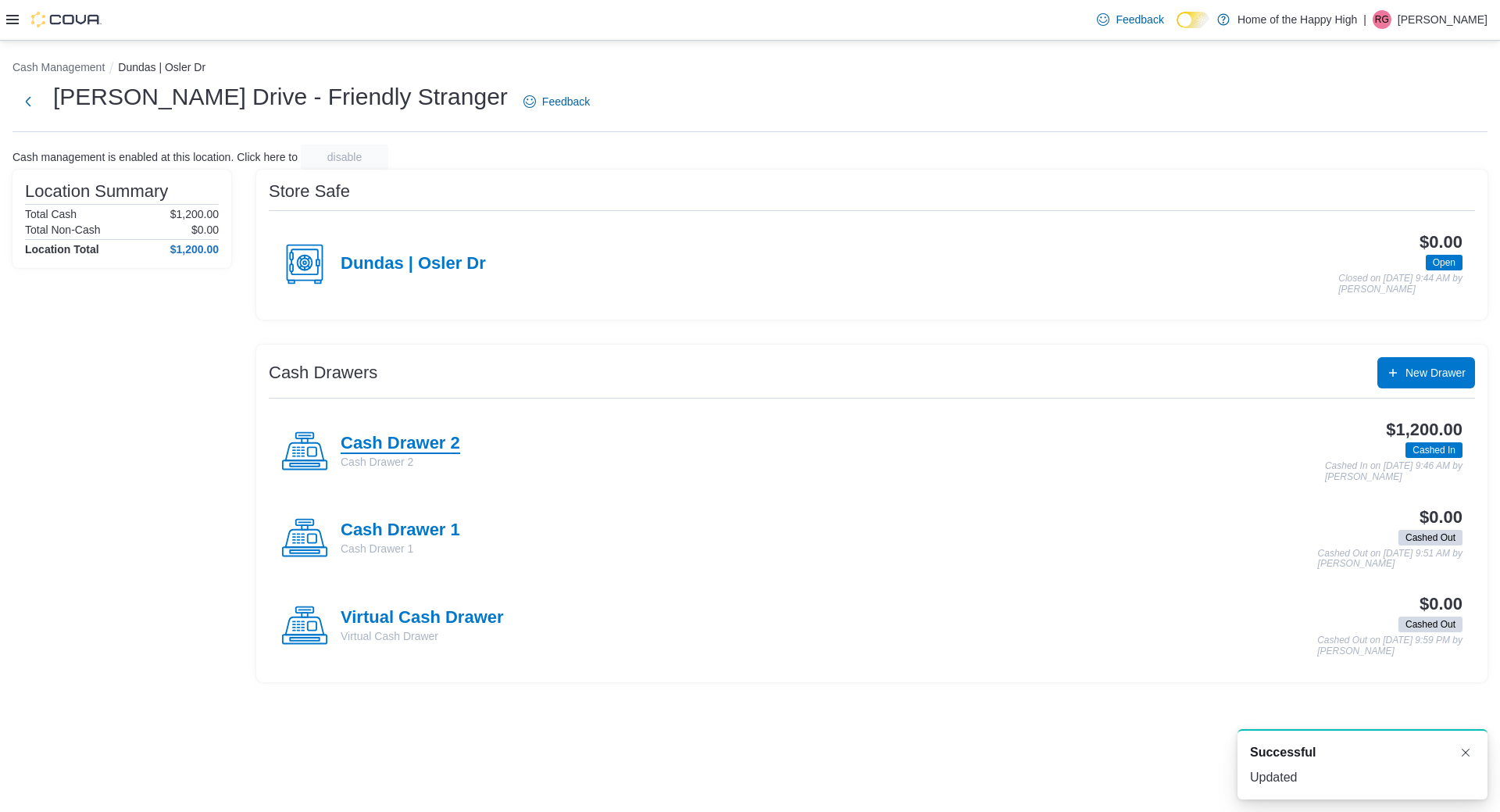
click at [358, 444] on h4 "Cash Drawer 2" at bounding box center [401, 443] width 119 height 20
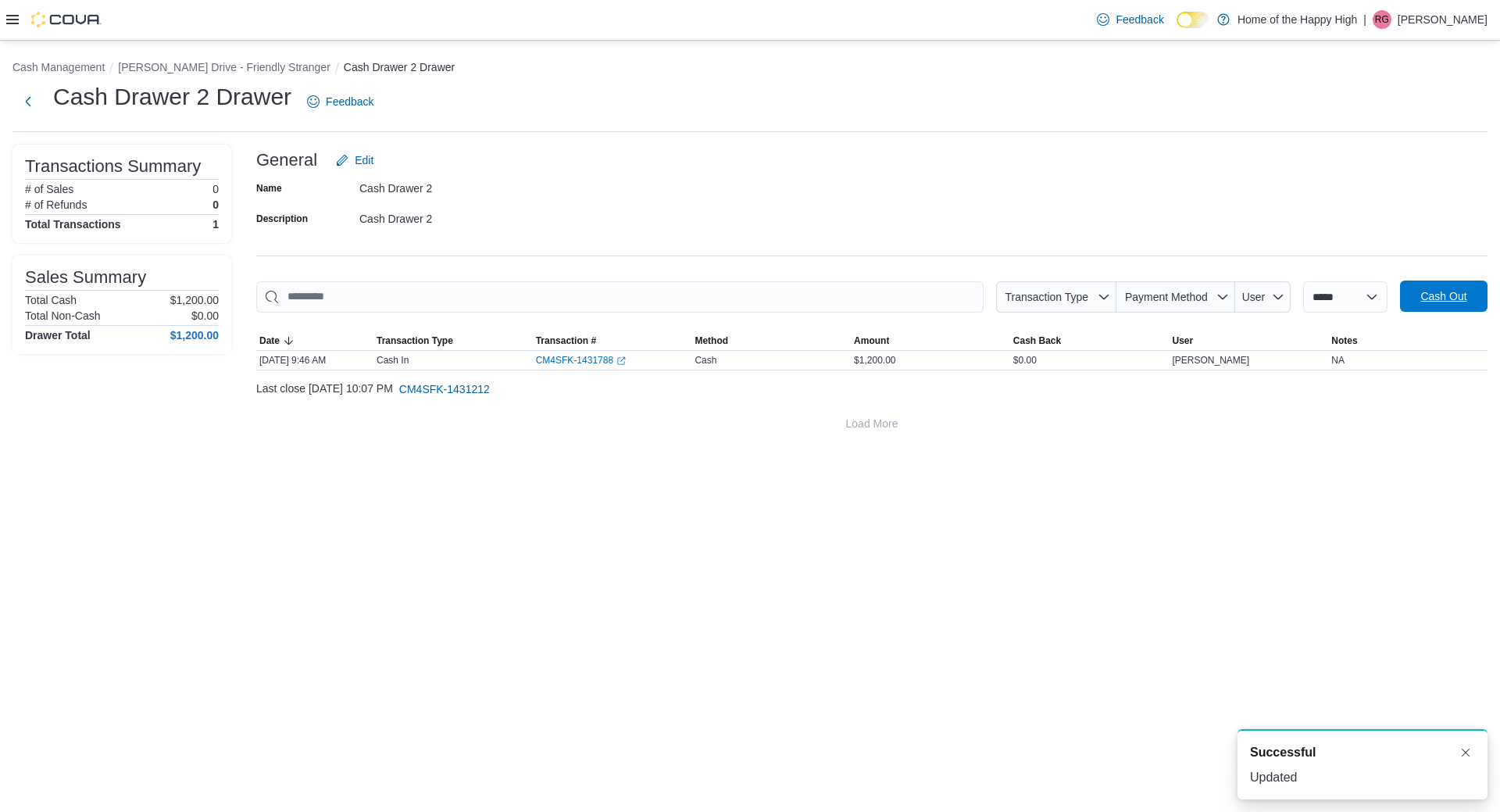
click at [750, 305] on span "Cash Out" at bounding box center [1444, 296] width 69 height 31
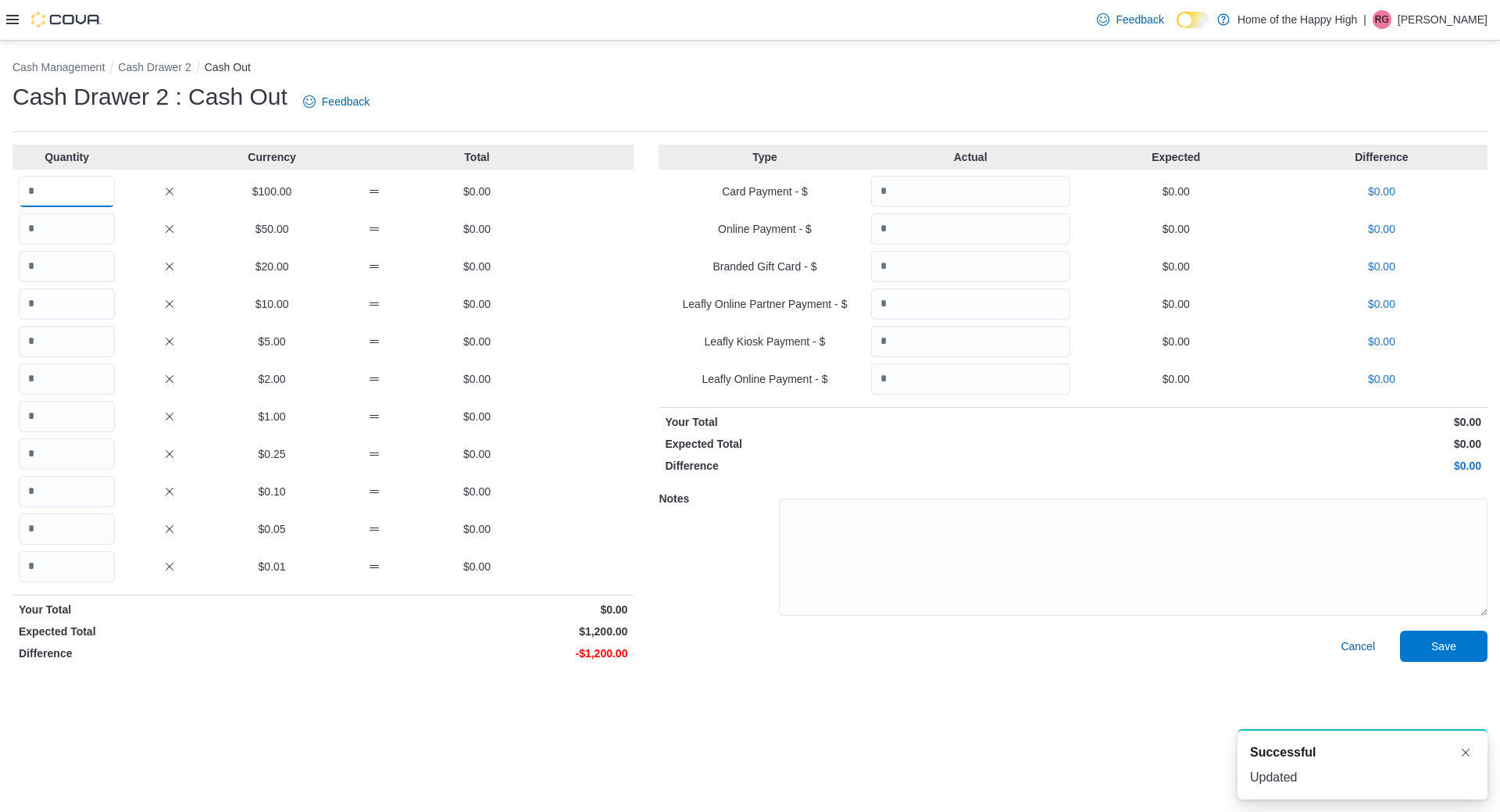
click at [32, 194] on input "Quantity" at bounding box center [66, 191] width 96 height 31
type input "**"
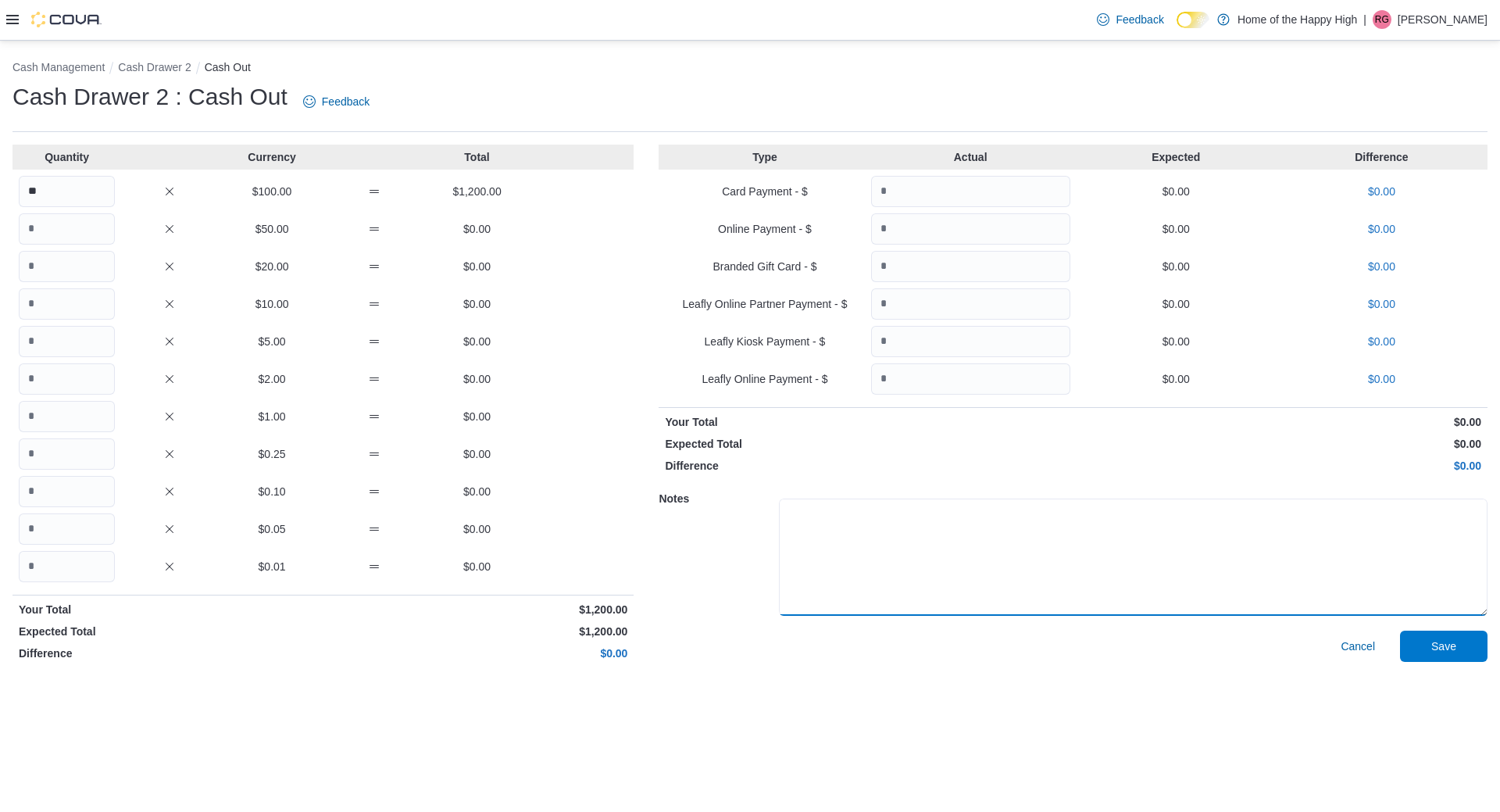
click at [750, 591] on textarea at bounding box center [1133, 557] width 709 height 117
type textarea "**"
click at [750, 645] on button "Save" at bounding box center [1444, 645] width 87 height 31
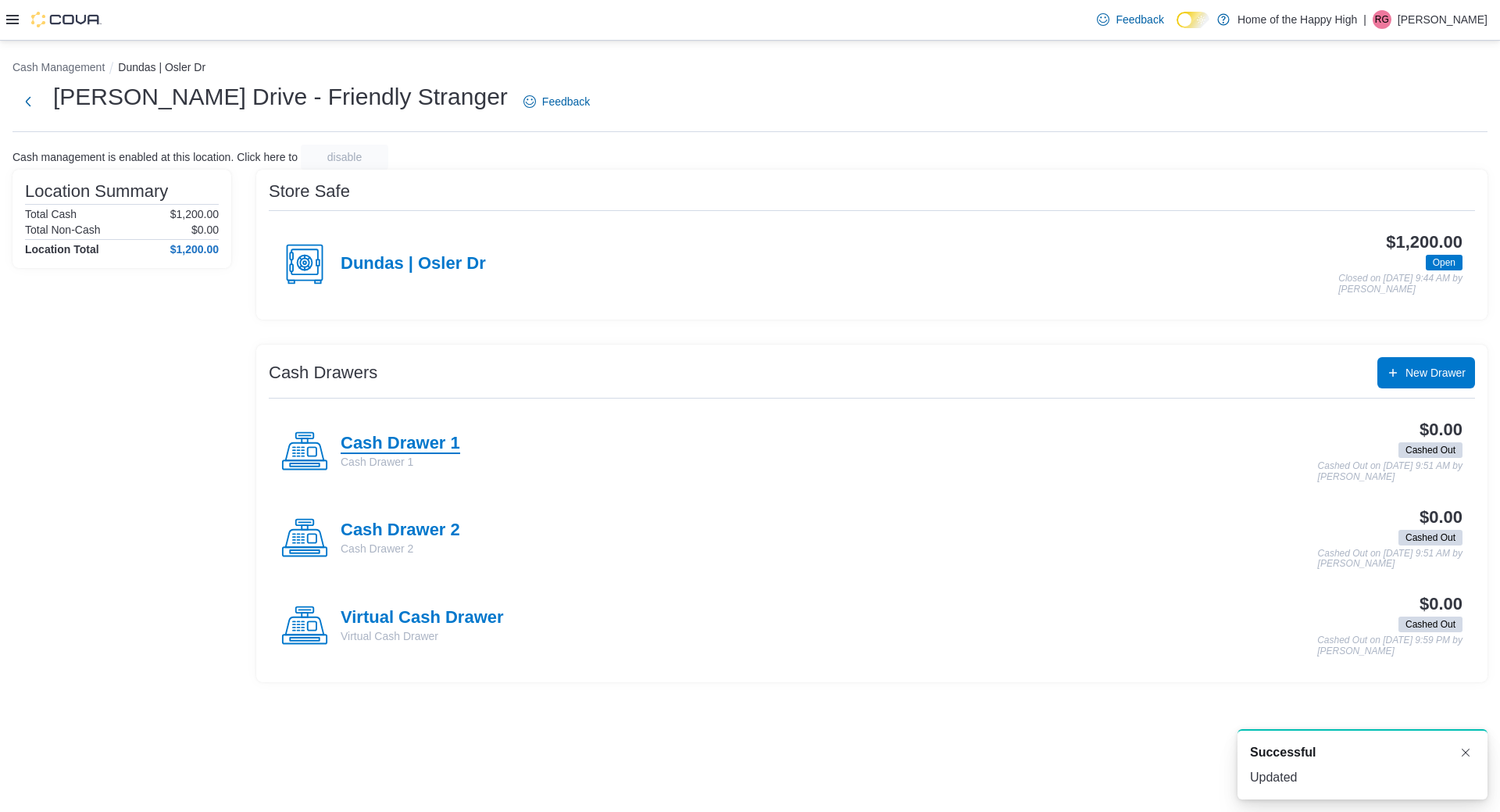
click at [421, 442] on h4 "Cash Drawer 1" at bounding box center [401, 443] width 119 height 20
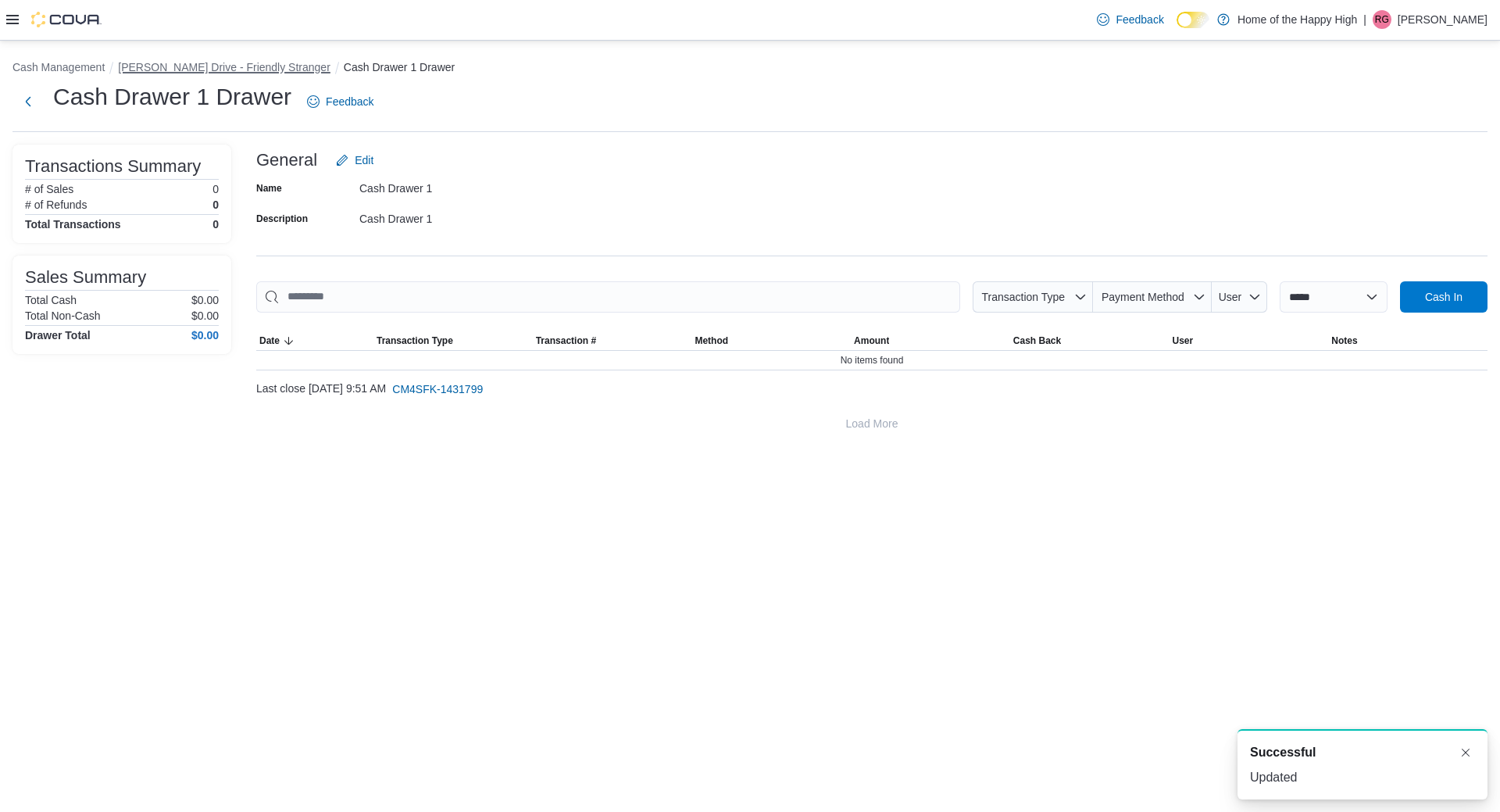
click at [260, 73] on button "[PERSON_NAME] Drive - Friendly Stranger" at bounding box center [225, 66] width 212 height 12
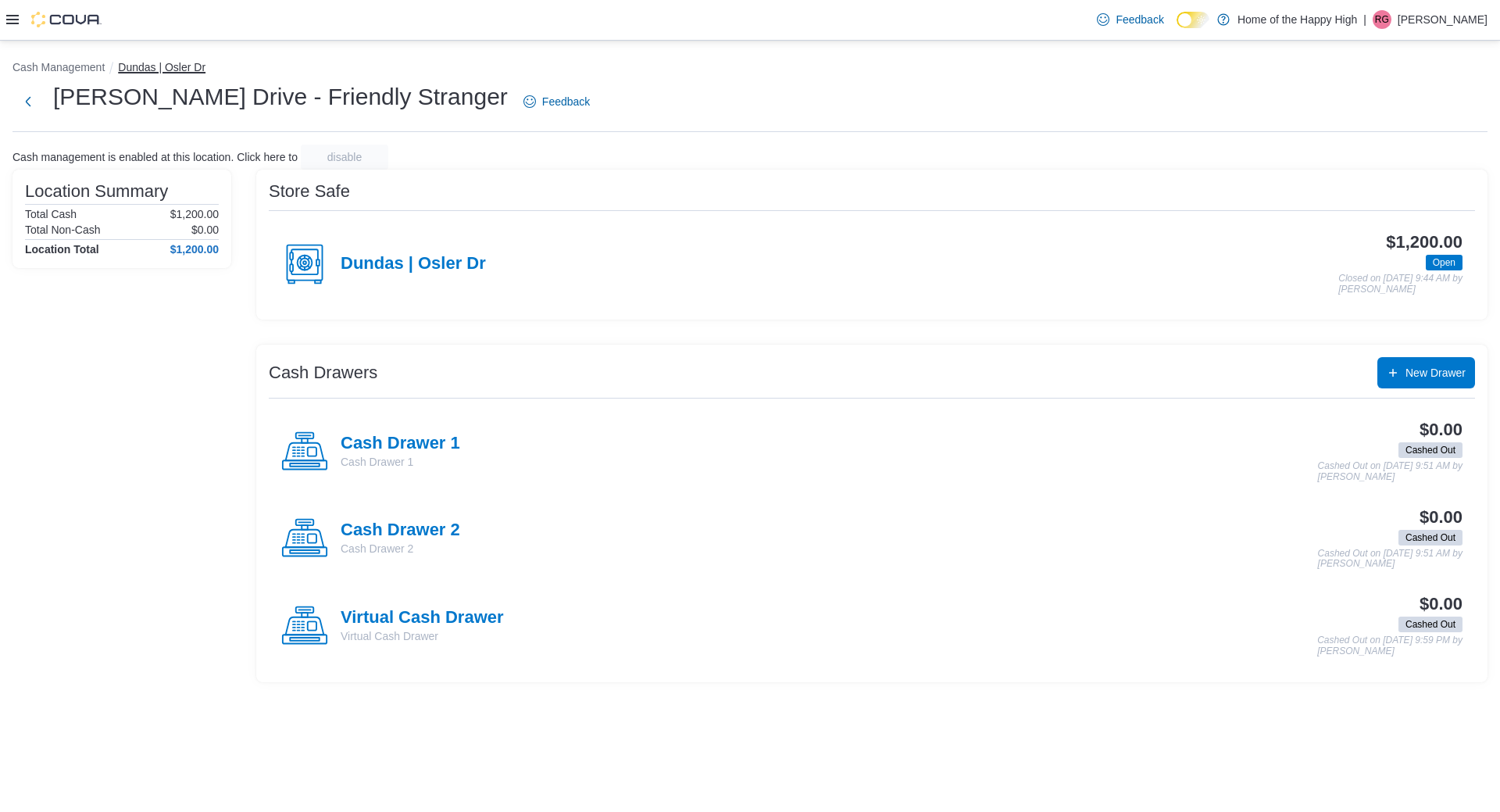
click at [161, 70] on button "Dundas | Osler Dr" at bounding box center [162, 66] width 87 height 12
click at [169, 63] on button "Dundas | Osler Dr" at bounding box center [162, 66] width 87 height 12
click at [49, 62] on button "Cash Management" at bounding box center [58, 66] width 92 height 12
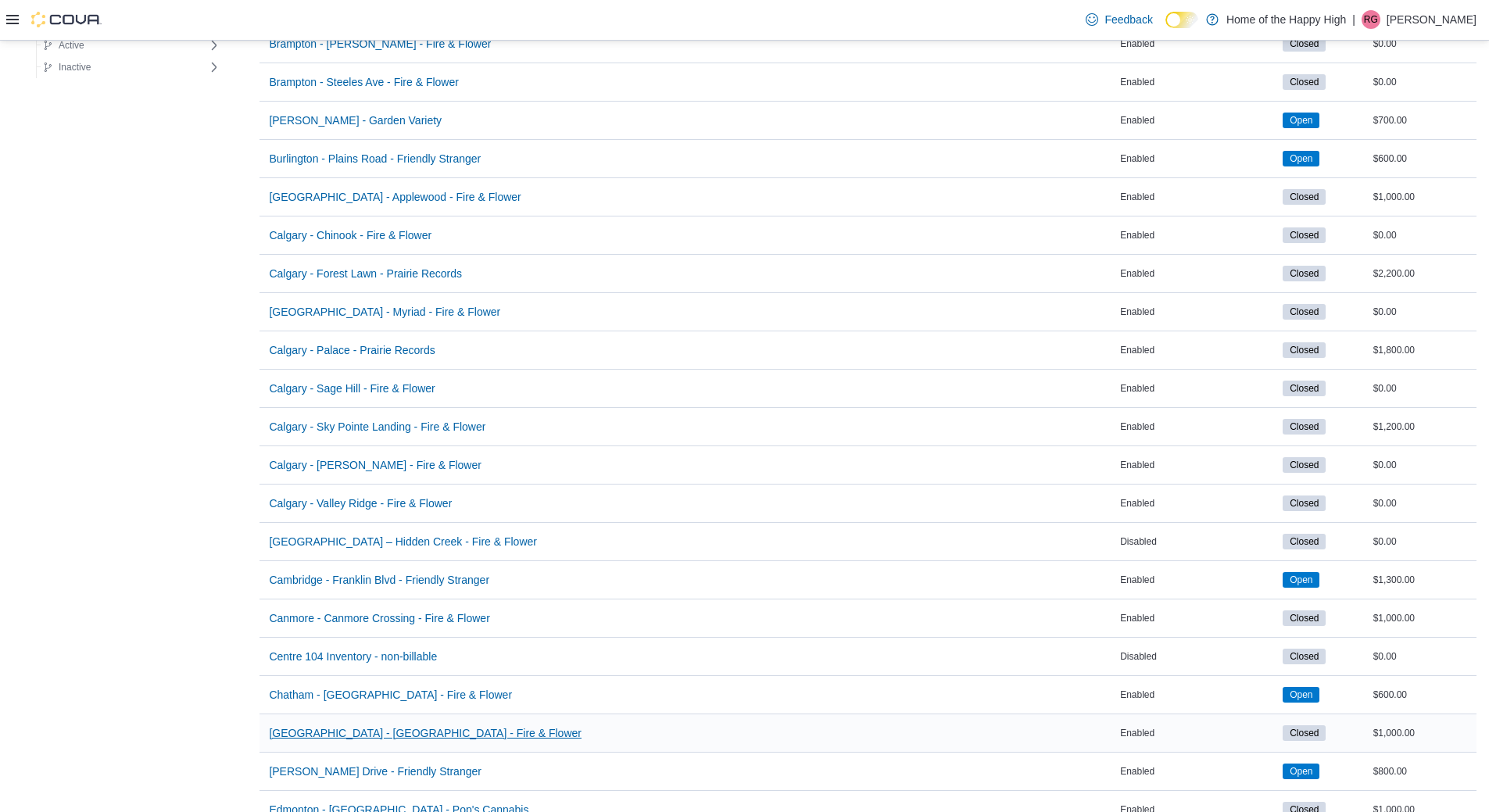
scroll to position [625, 0]
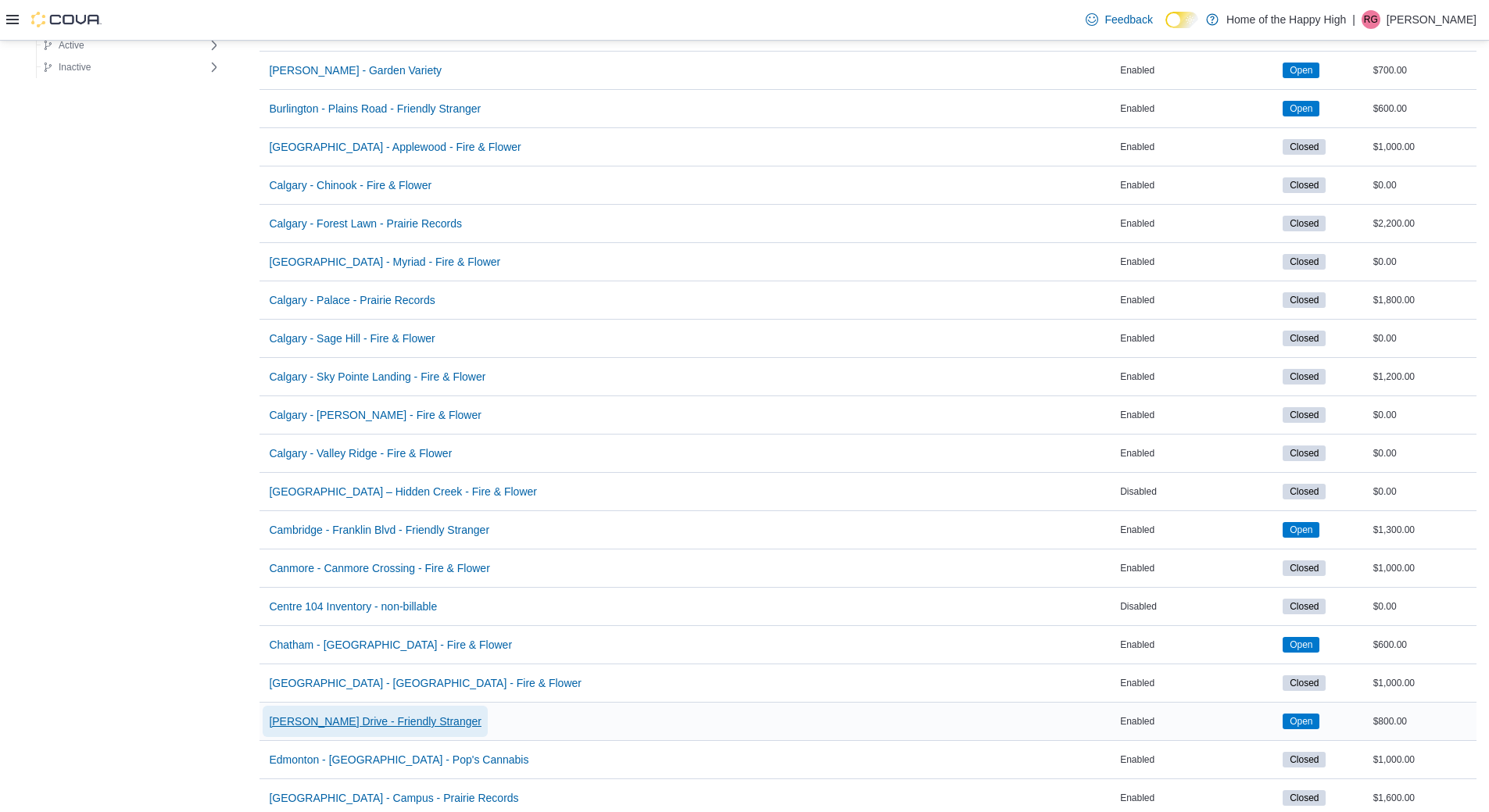
click at [334, 713] on span "[PERSON_NAME] Drive - Friendly Stranger" at bounding box center [375, 721] width 212 height 15
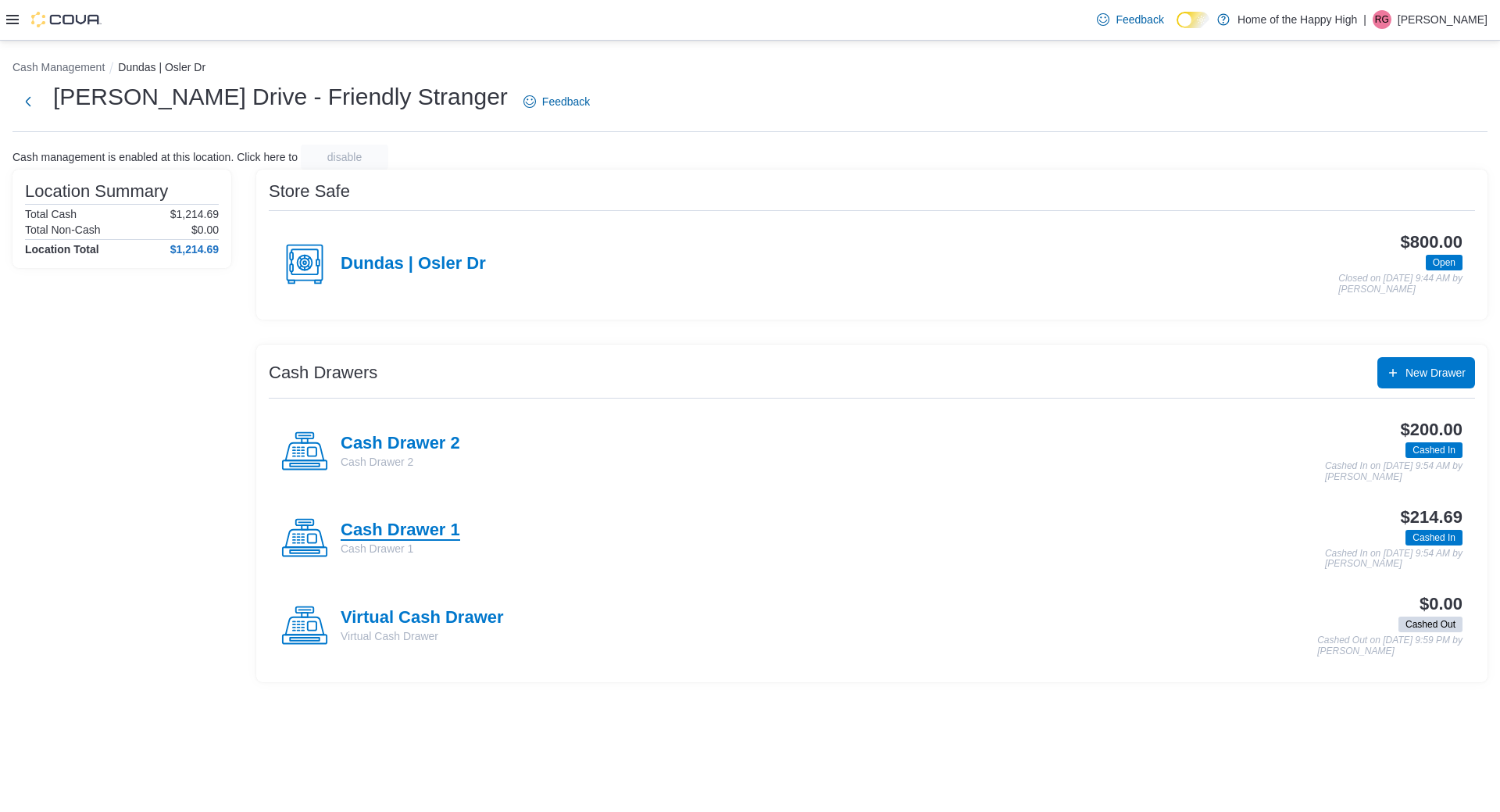
click at [447, 524] on h4 "Cash Drawer 1" at bounding box center [401, 530] width 119 height 20
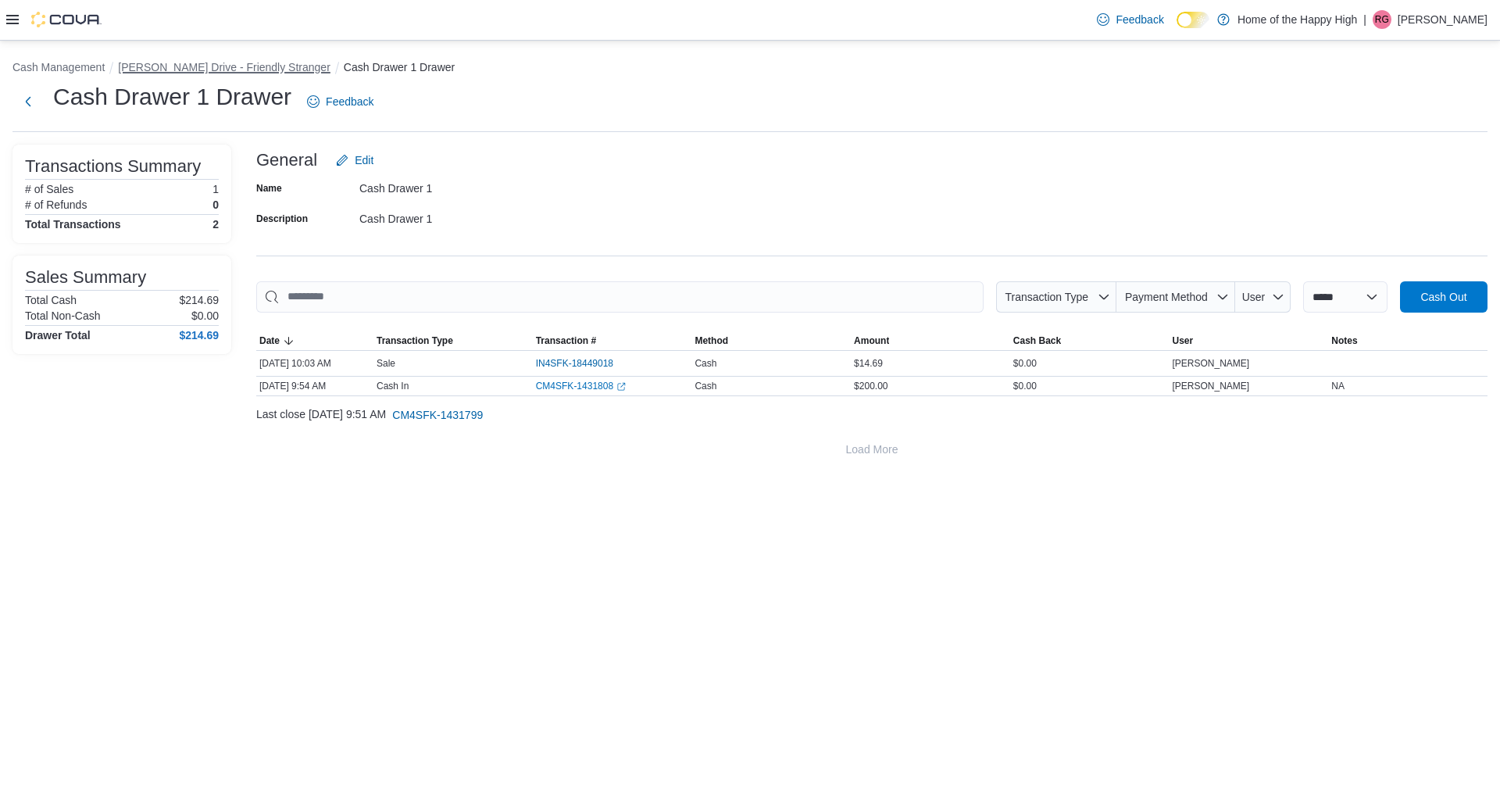
click at [185, 71] on button "[PERSON_NAME] Drive - Friendly Stranger" at bounding box center [225, 66] width 212 height 12
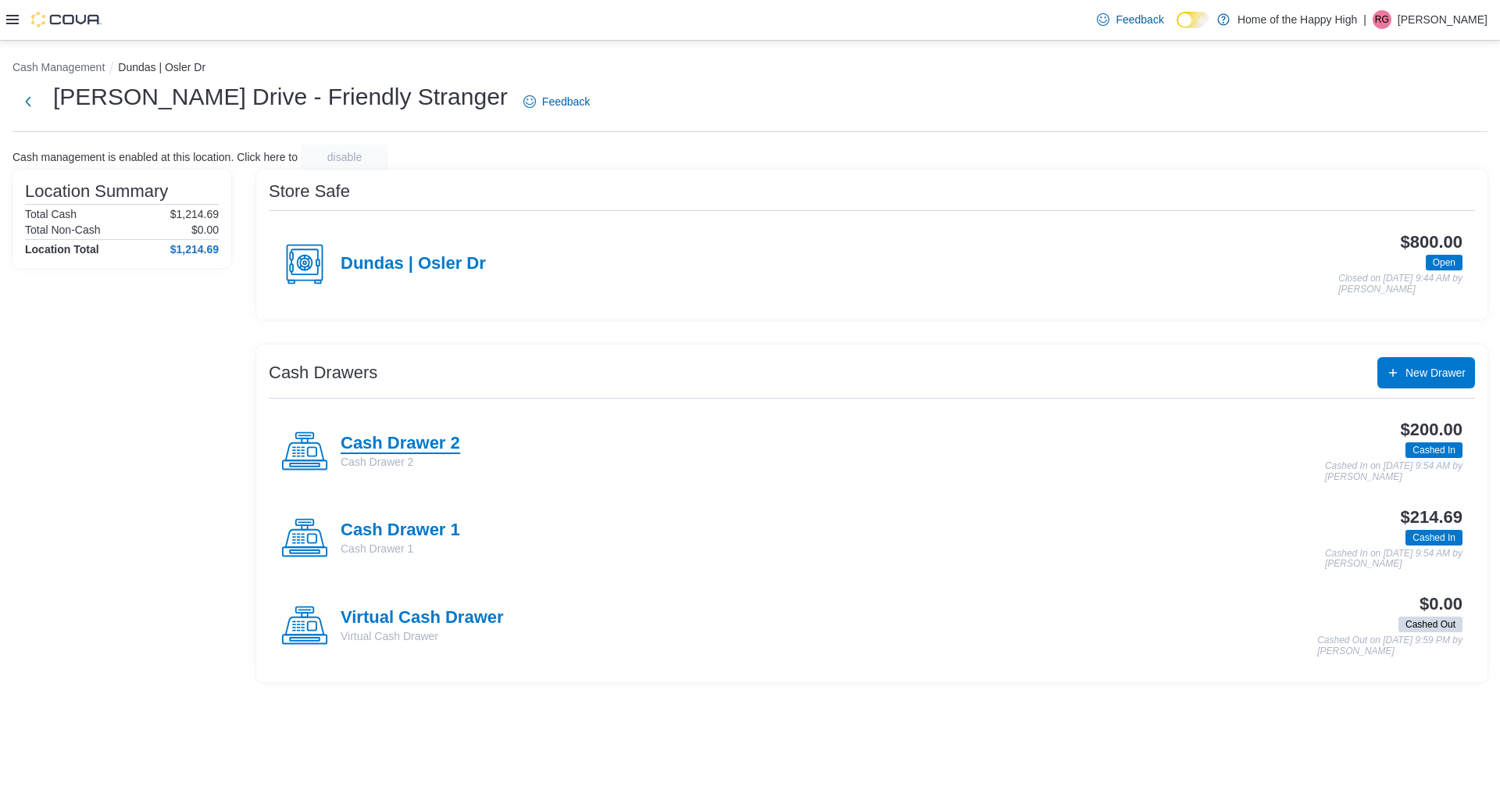
click at [431, 442] on h4 "Cash Drawer 2" at bounding box center [401, 443] width 119 height 20
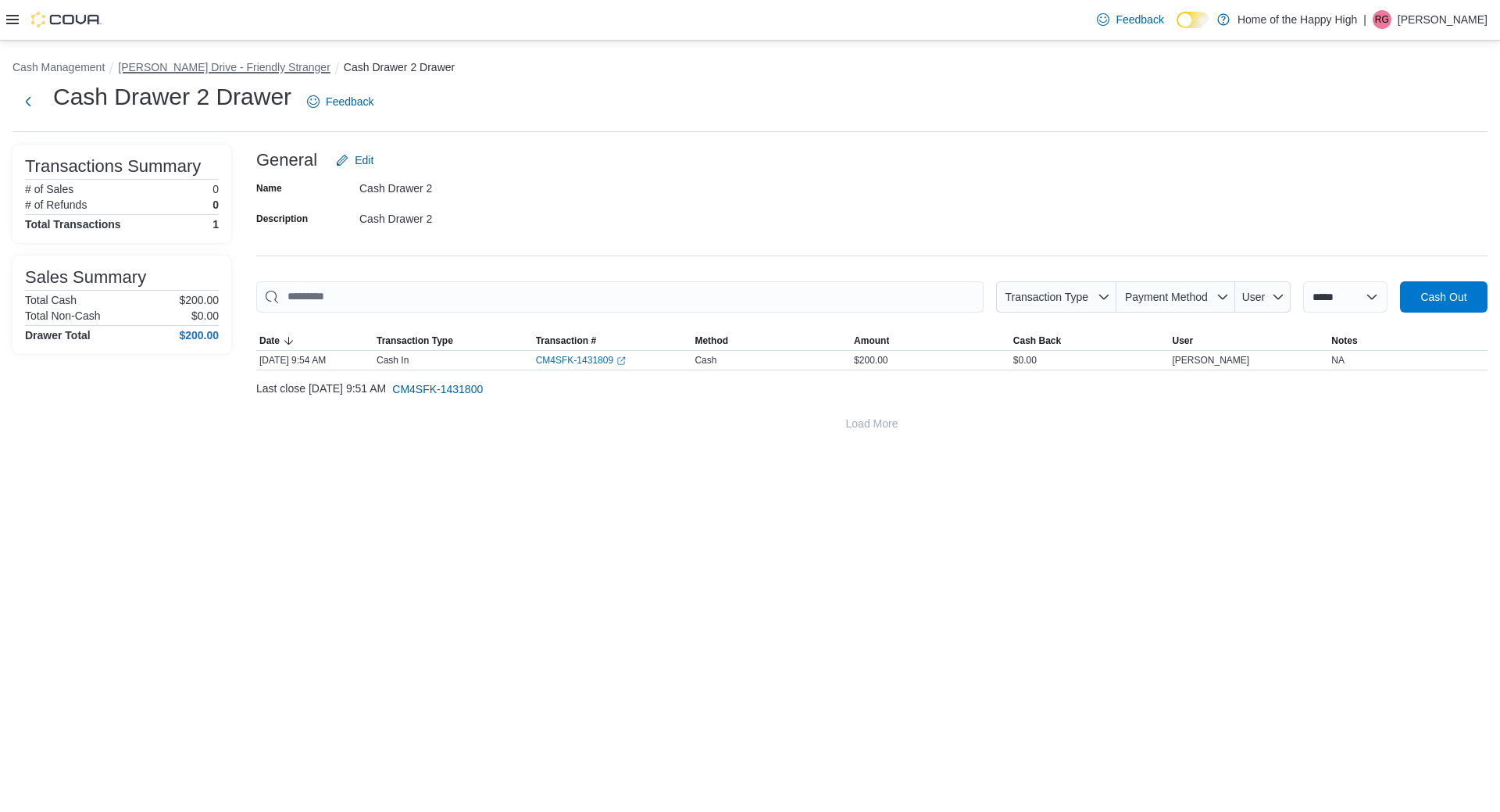
click at [298, 68] on button "[PERSON_NAME] Drive - Friendly Stranger" at bounding box center [225, 66] width 212 height 12
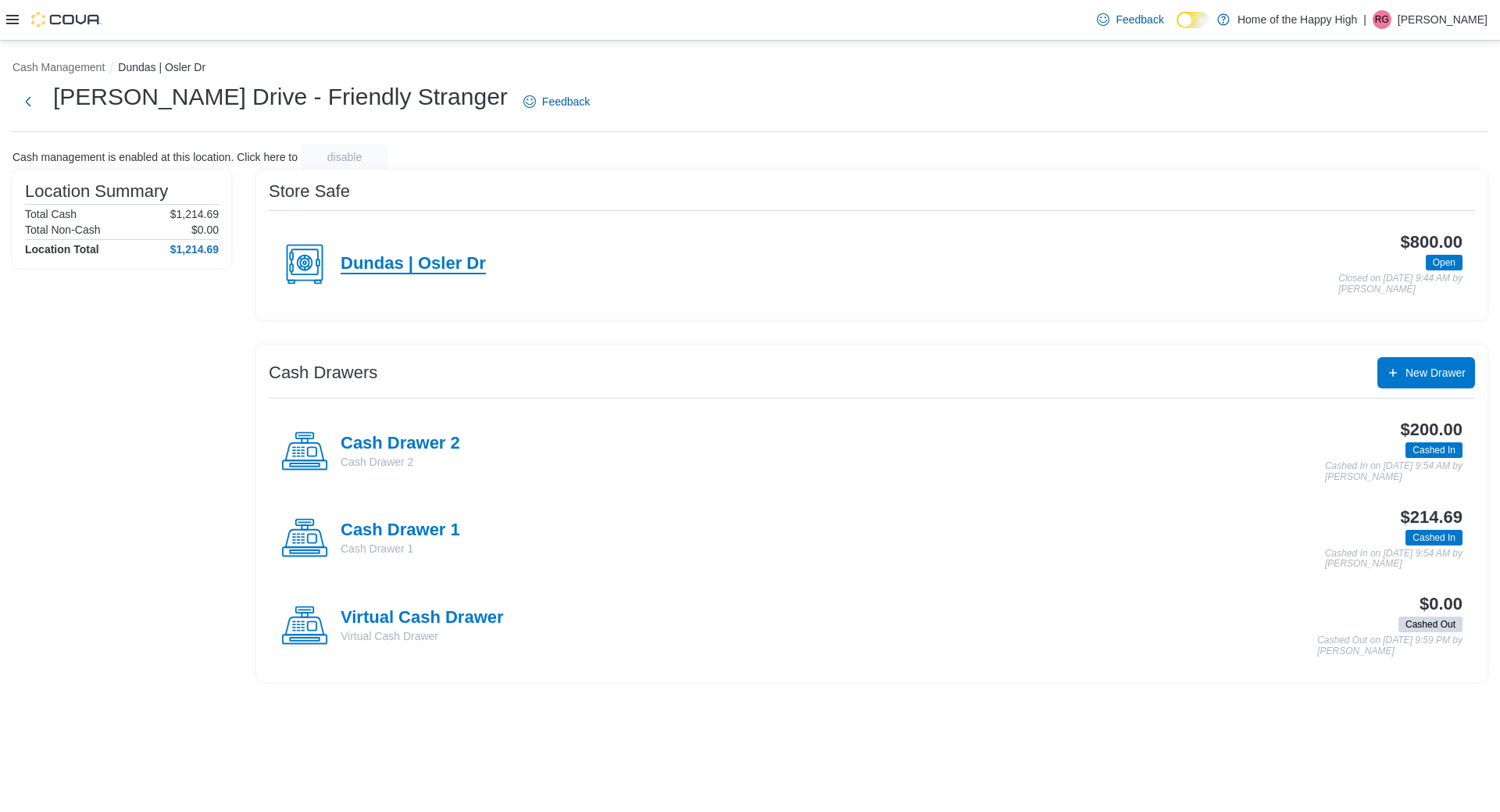
click at [400, 262] on h4 "Dundas | Osler Dr" at bounding box center [413, 263] width 145 height 20
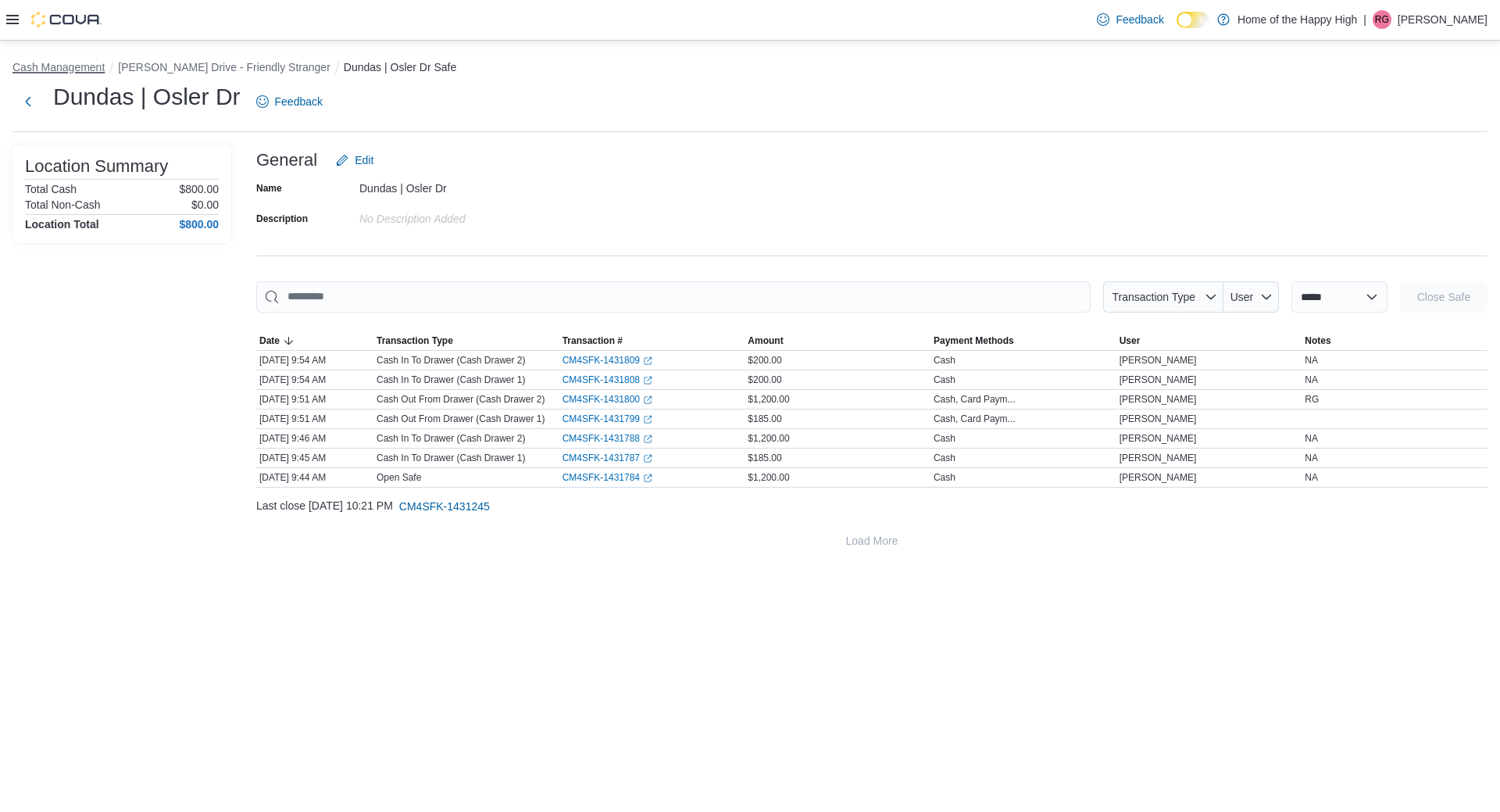
click at [100, 65] on button "Cash Management" at bounding box center [58, 66] width 92 height 12
